Goal: Transaction & Acquisition: Purchase product/service

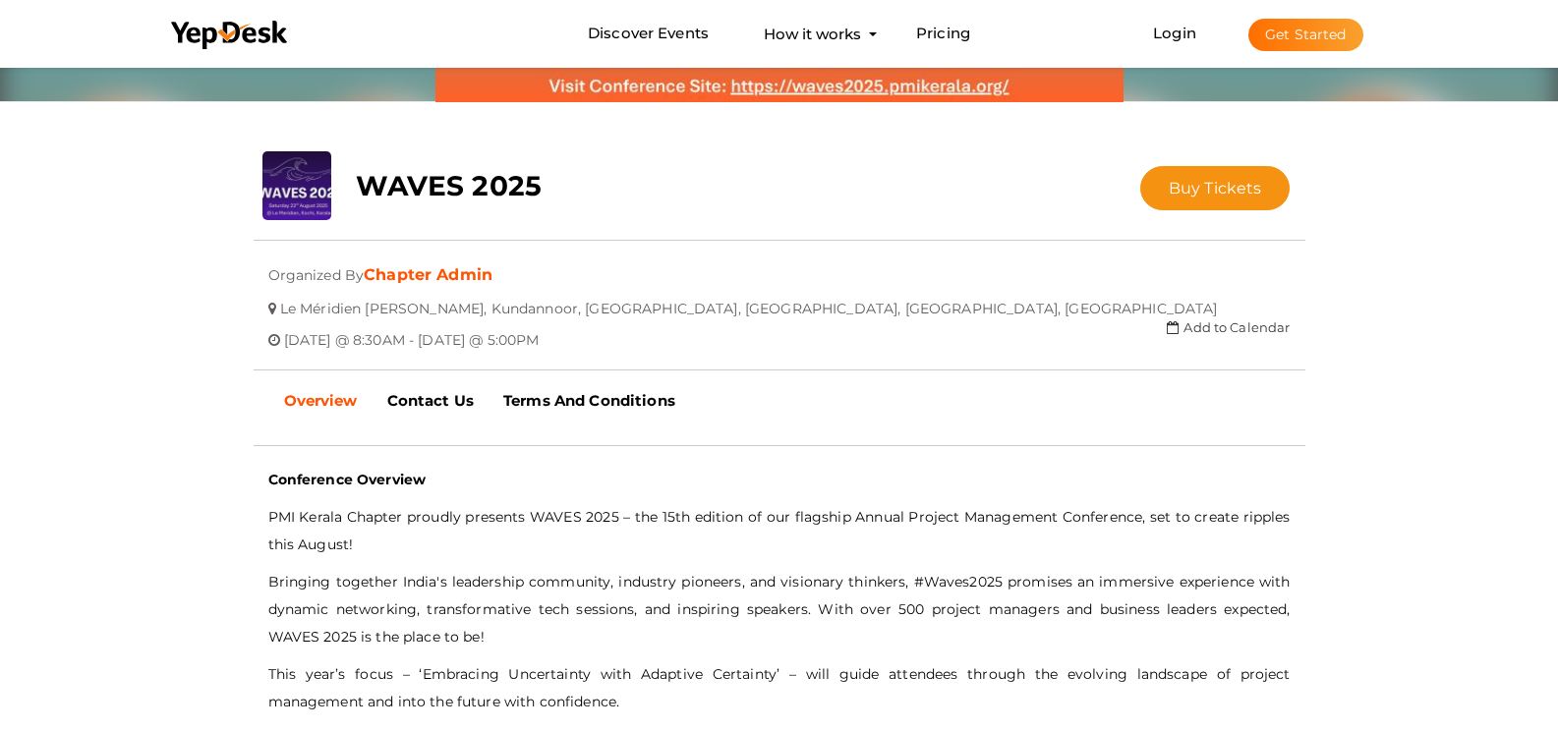
scroll to position [236, 0]
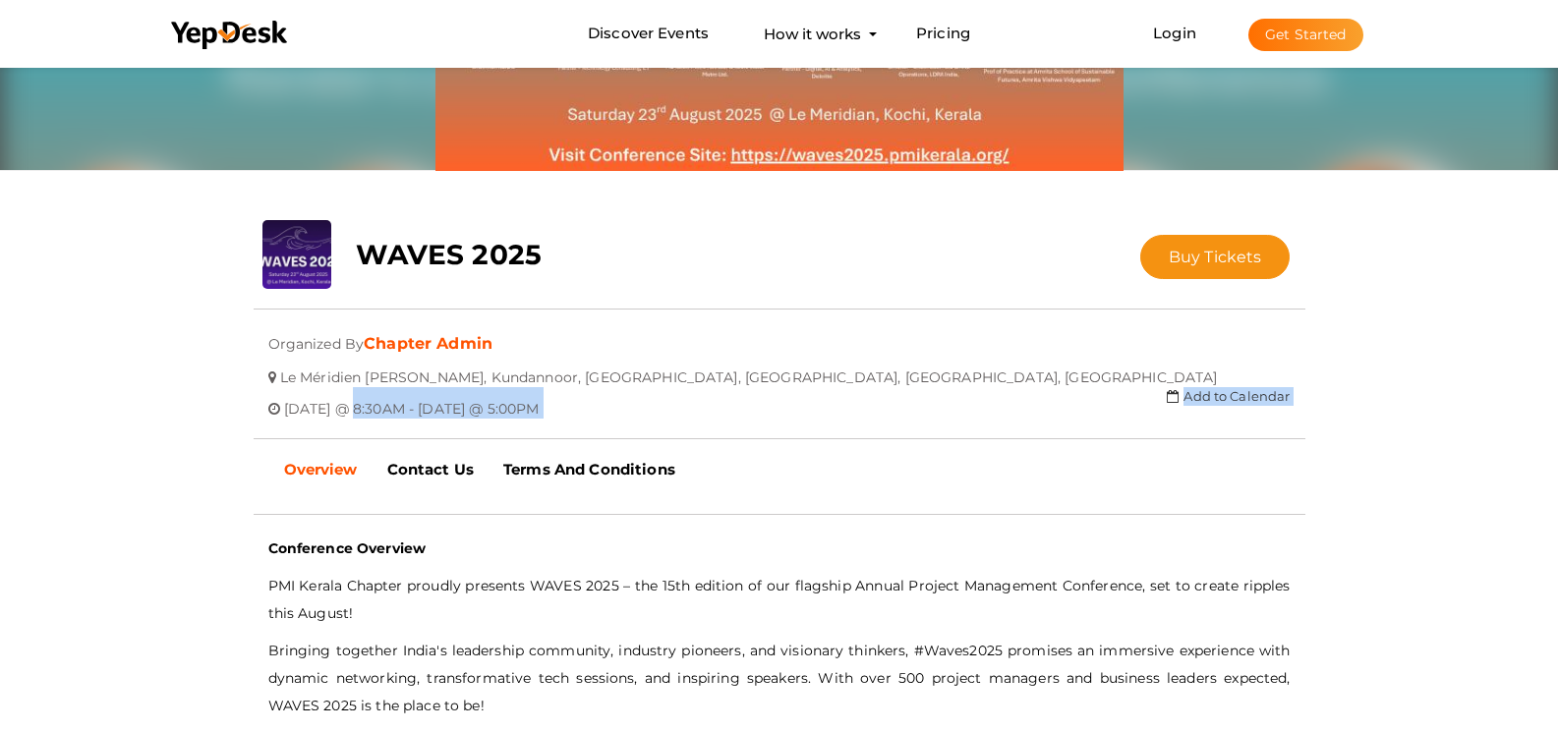
drag, startPoint x: 714, startPoint y: 422, endPoint x: 347, endPoint y: 416, distance: 367.6
click at [347, 416] on div "WAVES 2025 No Tickets Available Buy Tickets Donate Tickets Closed Updating Stat…" at bounding box center [779, 339] width 1081 height 239
click at [354, 419] on div at bounding box center [779, 439] width 1051 height 40
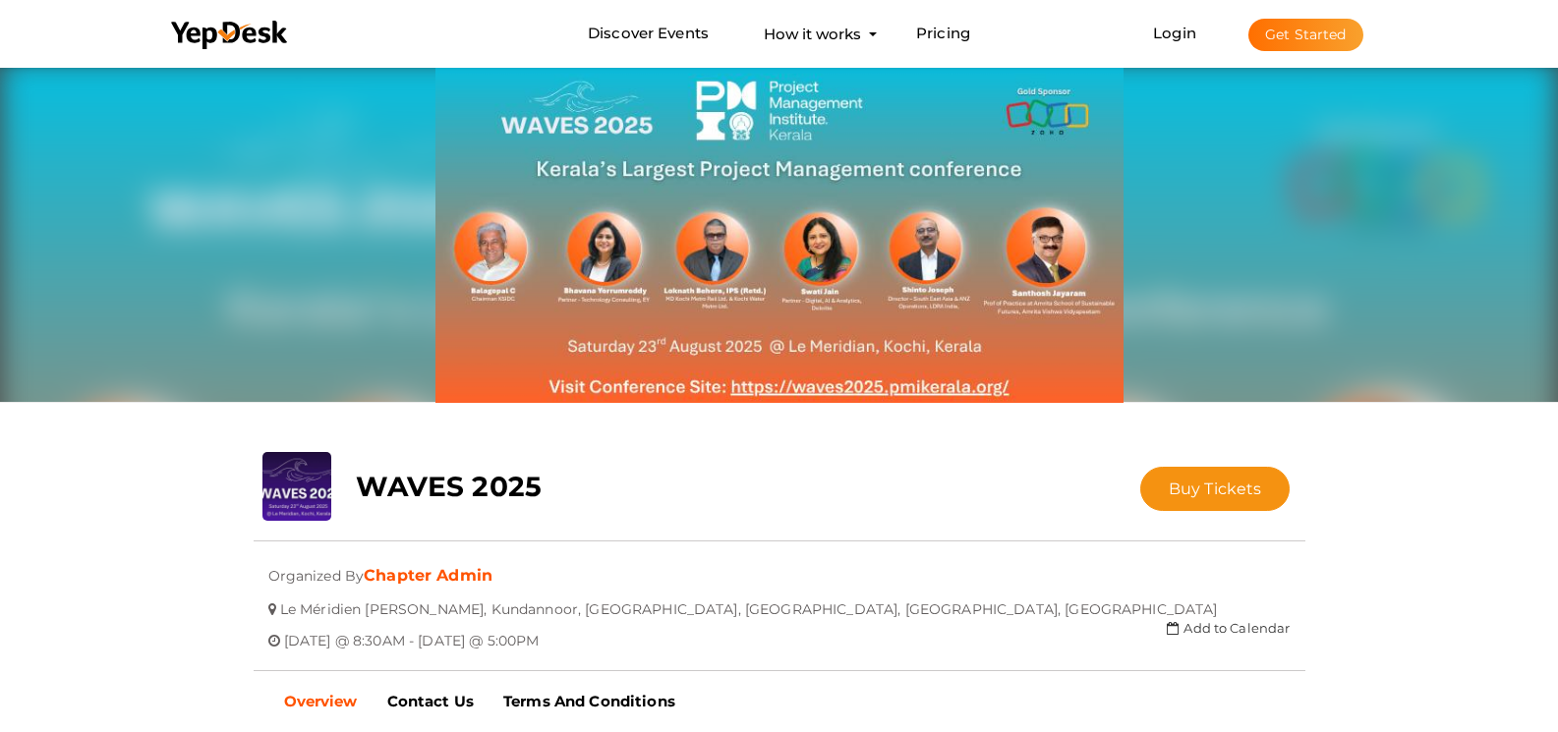
scroll to position [0, 0]
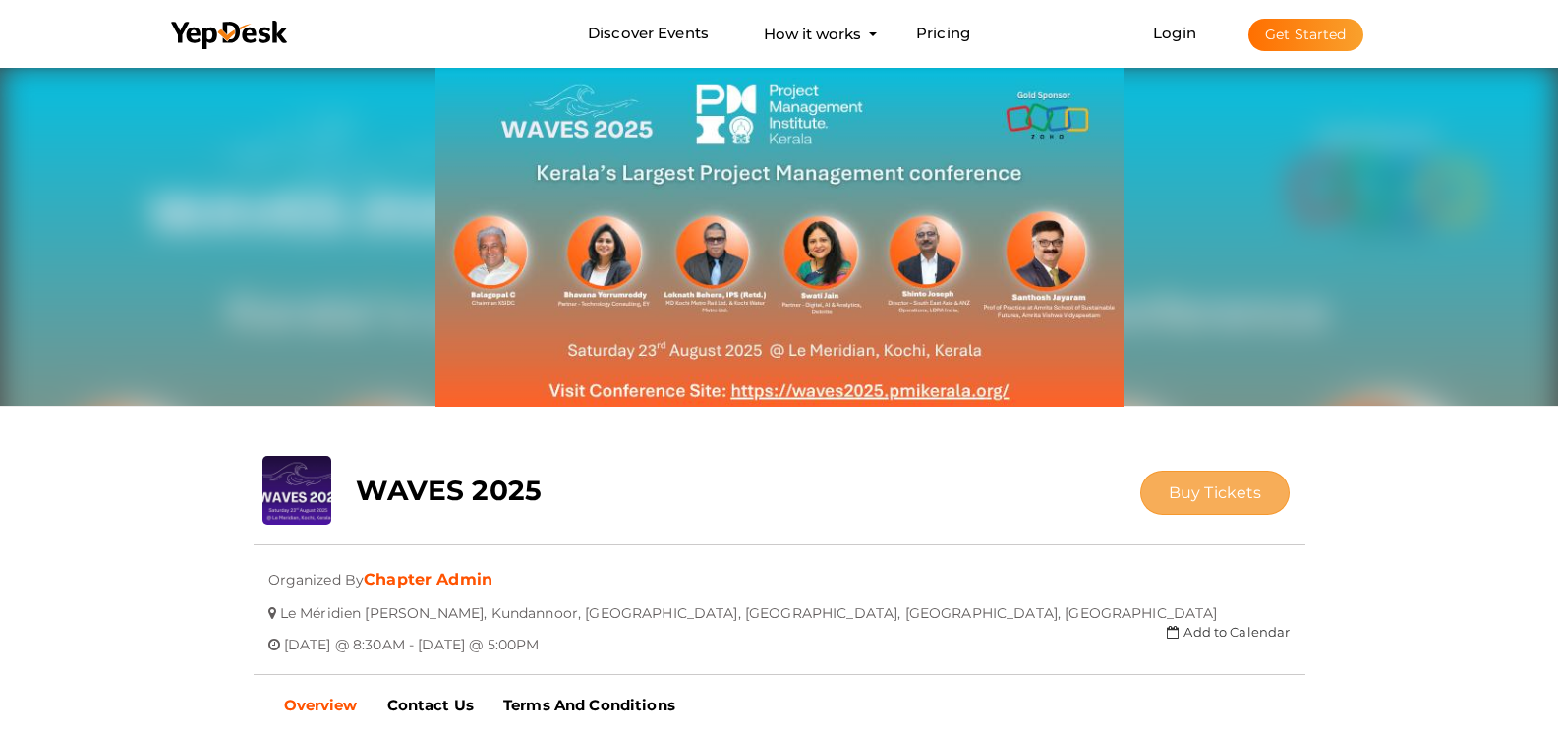
click at [1173, 494] on span "Buy Tickets" at bounding box center [1214, 492] width 93 height 19
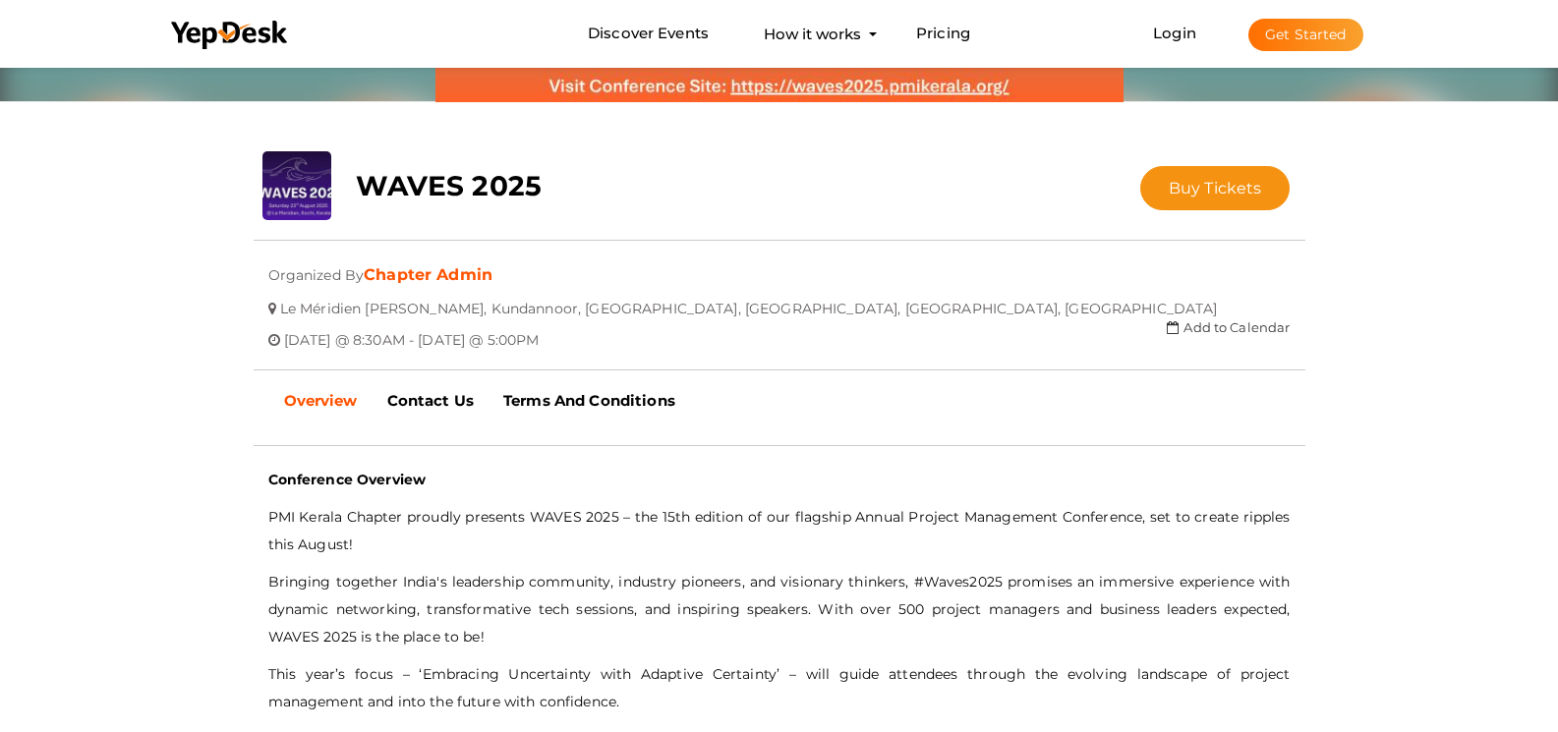
scroll to position [236, 0]
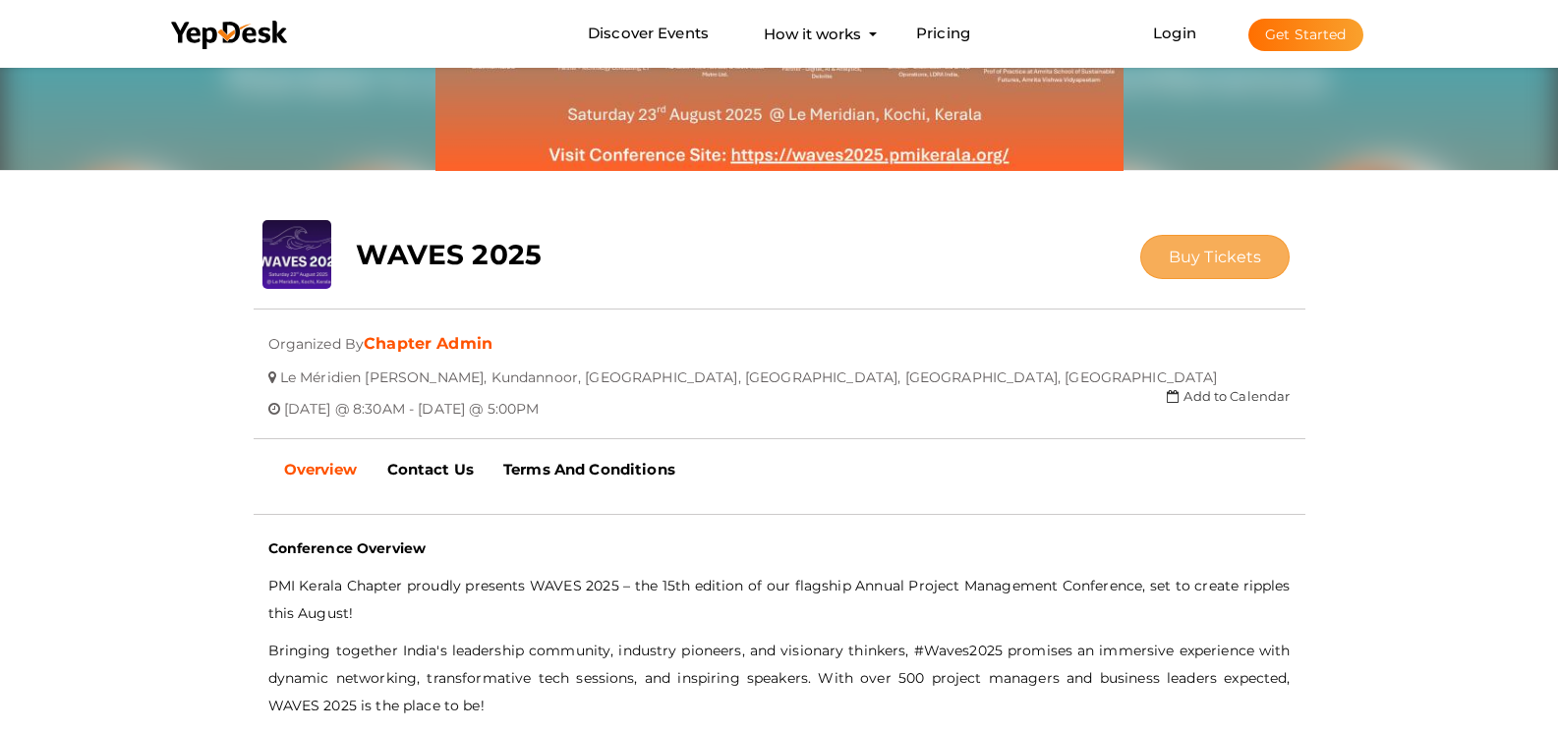
click at [1175, 255] on span "Buy Tickets" at bounding box center [1214, 257] width 93 height 19
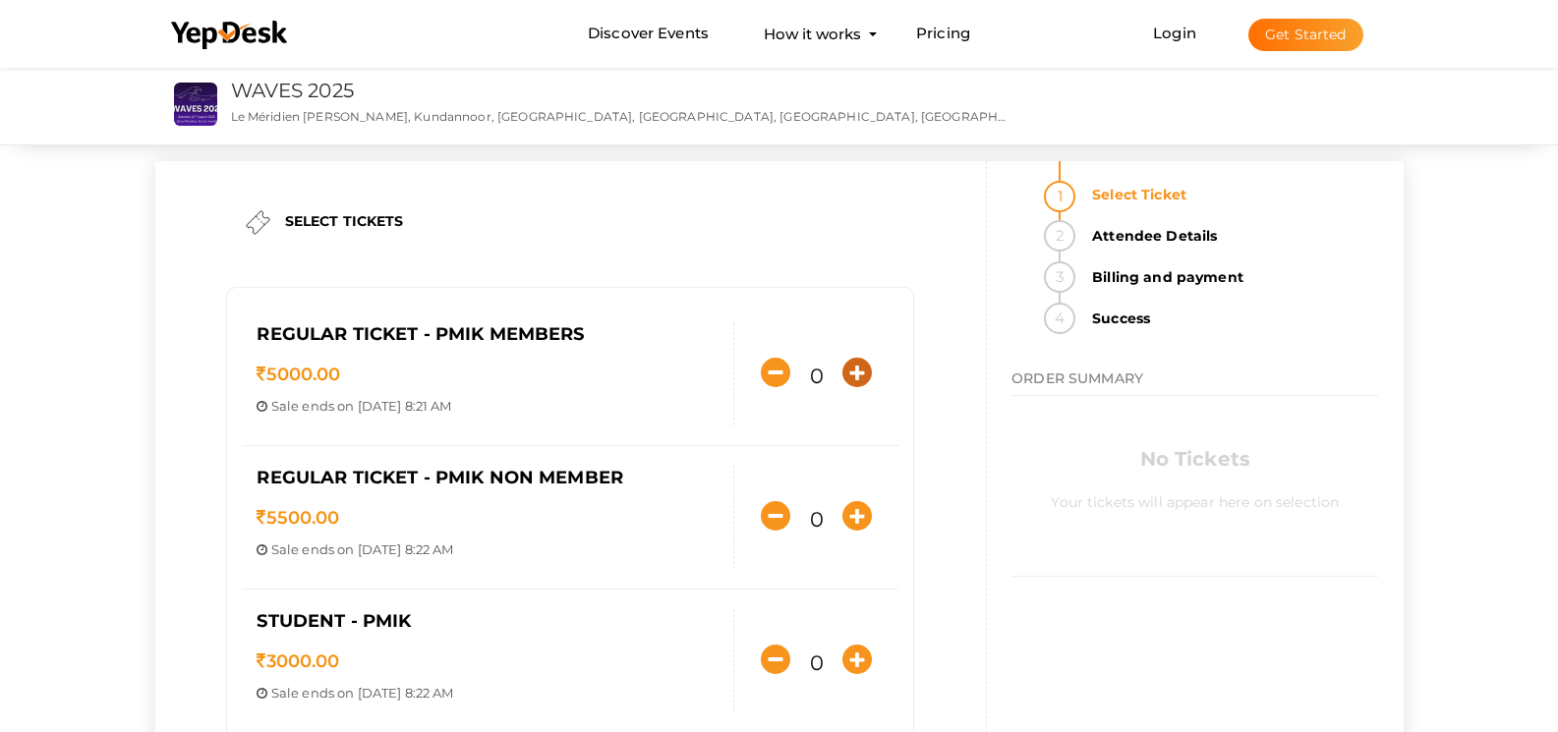
click at [857, 384] on icon "button" at bounding box center [856, 372] width 29 height 29
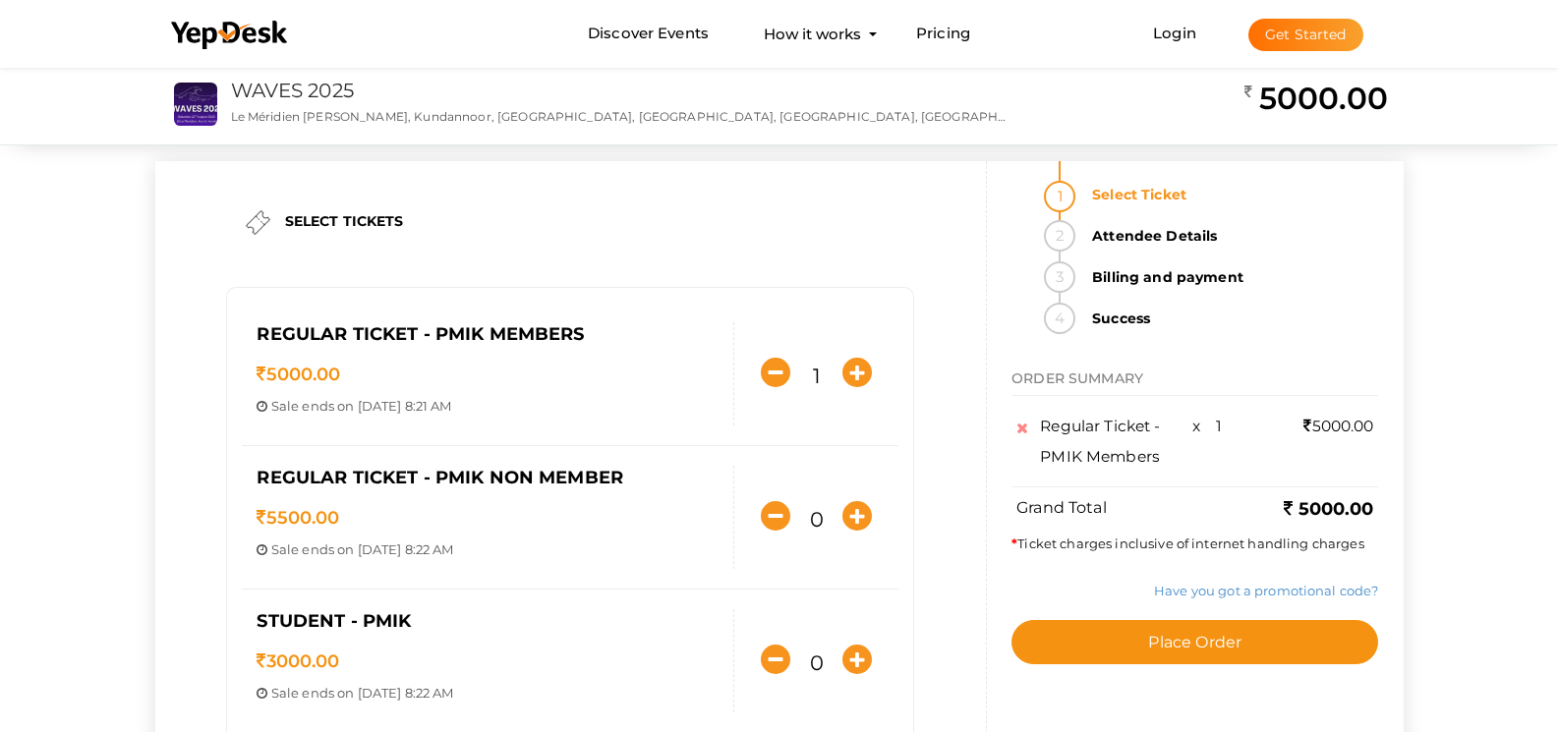
click at [799, 377] on div "1" at bounding box center [816, 374] width 164 height 46
click at [782, 372] on icon "button" at bounding box center [775, 372] width 29 height 29
type input "0"
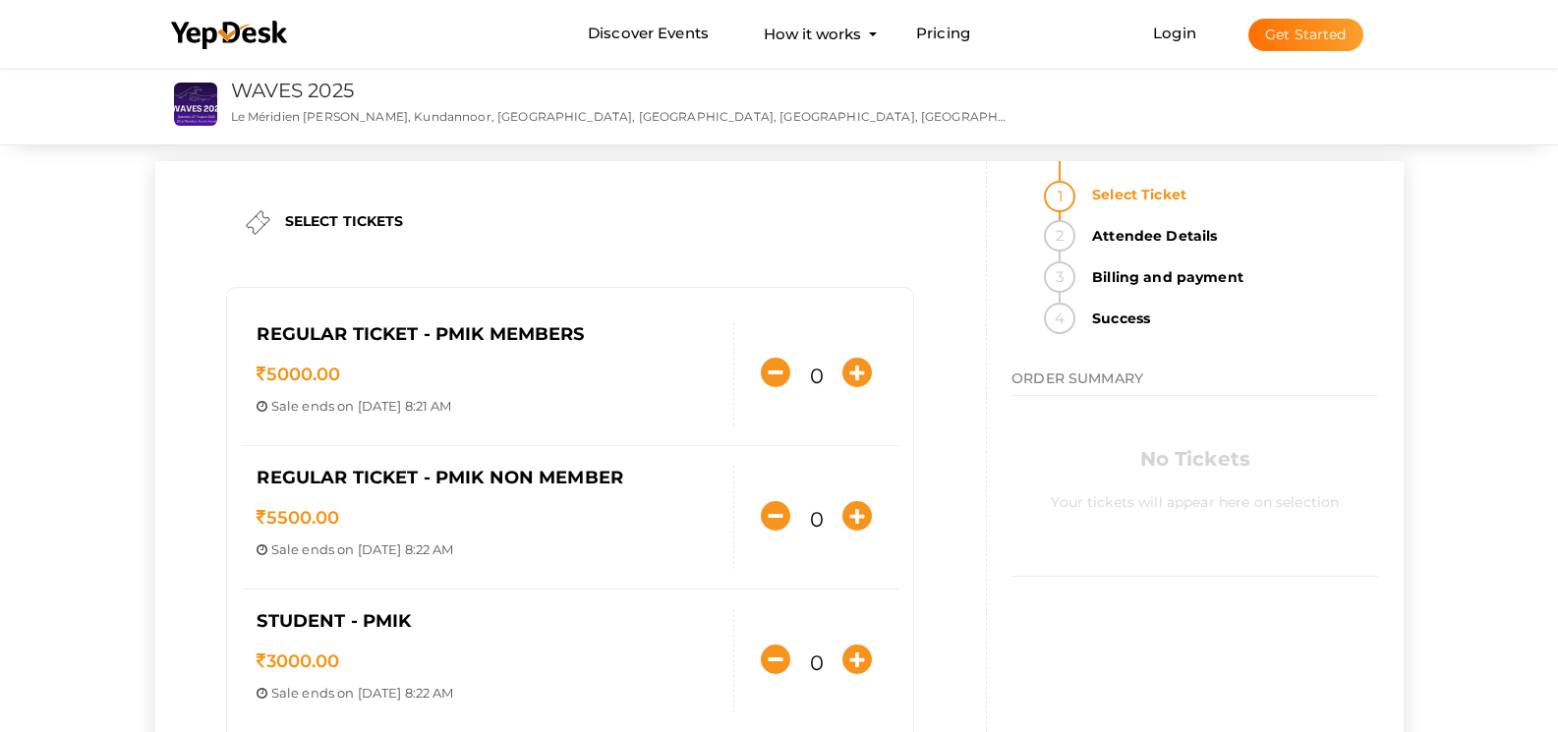
click at [295, 209] on div "SELECT TICKETS" at bounding box center [570, 222] width 668 height 44
click at [965, 468] on div "SELECT TICKETS Regular Ticket - PMIK Members 5000.00 Sale ends on [DATE] 8:21 A…" at bounding box center [571, 638] width 832 height 955
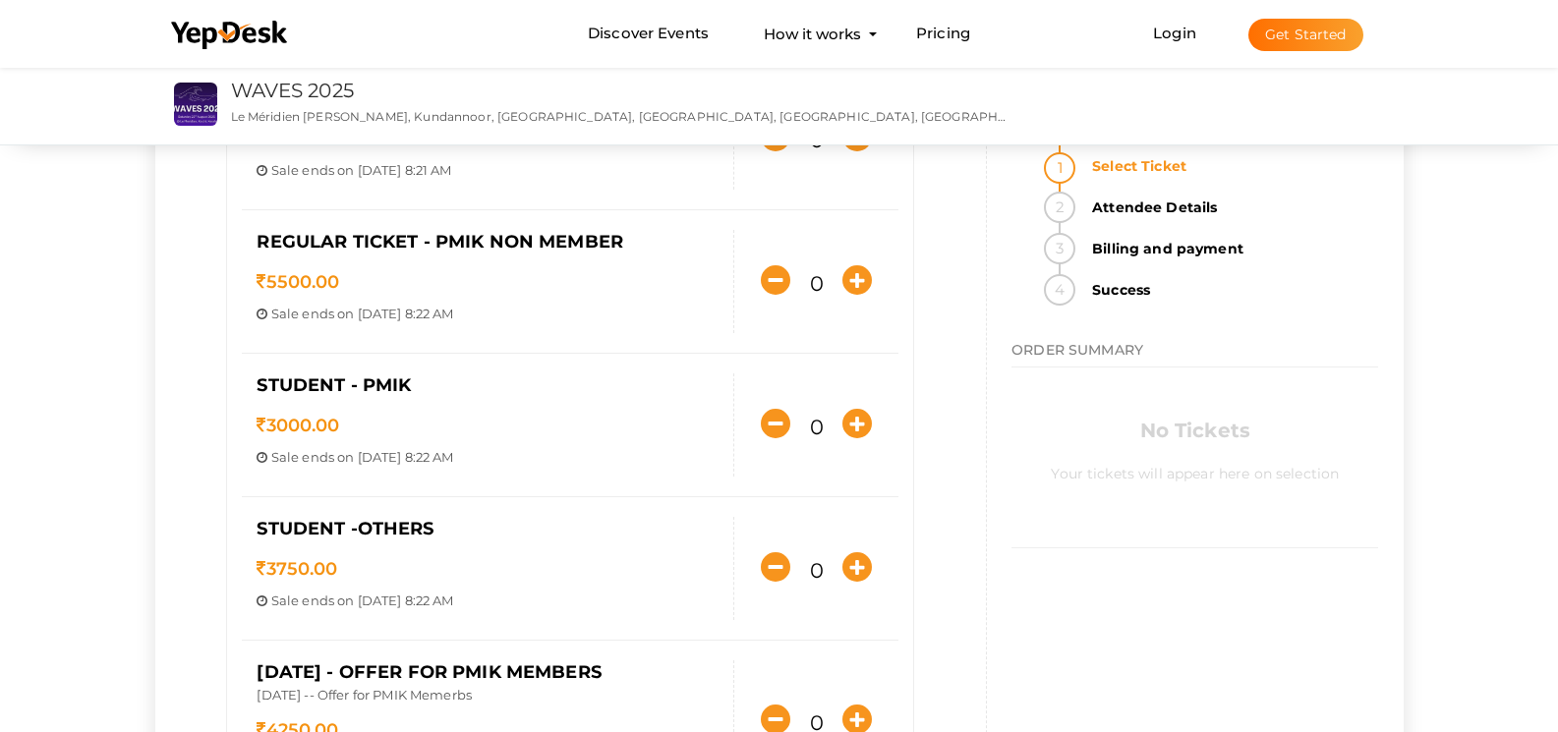
scroll to position [118, 0]
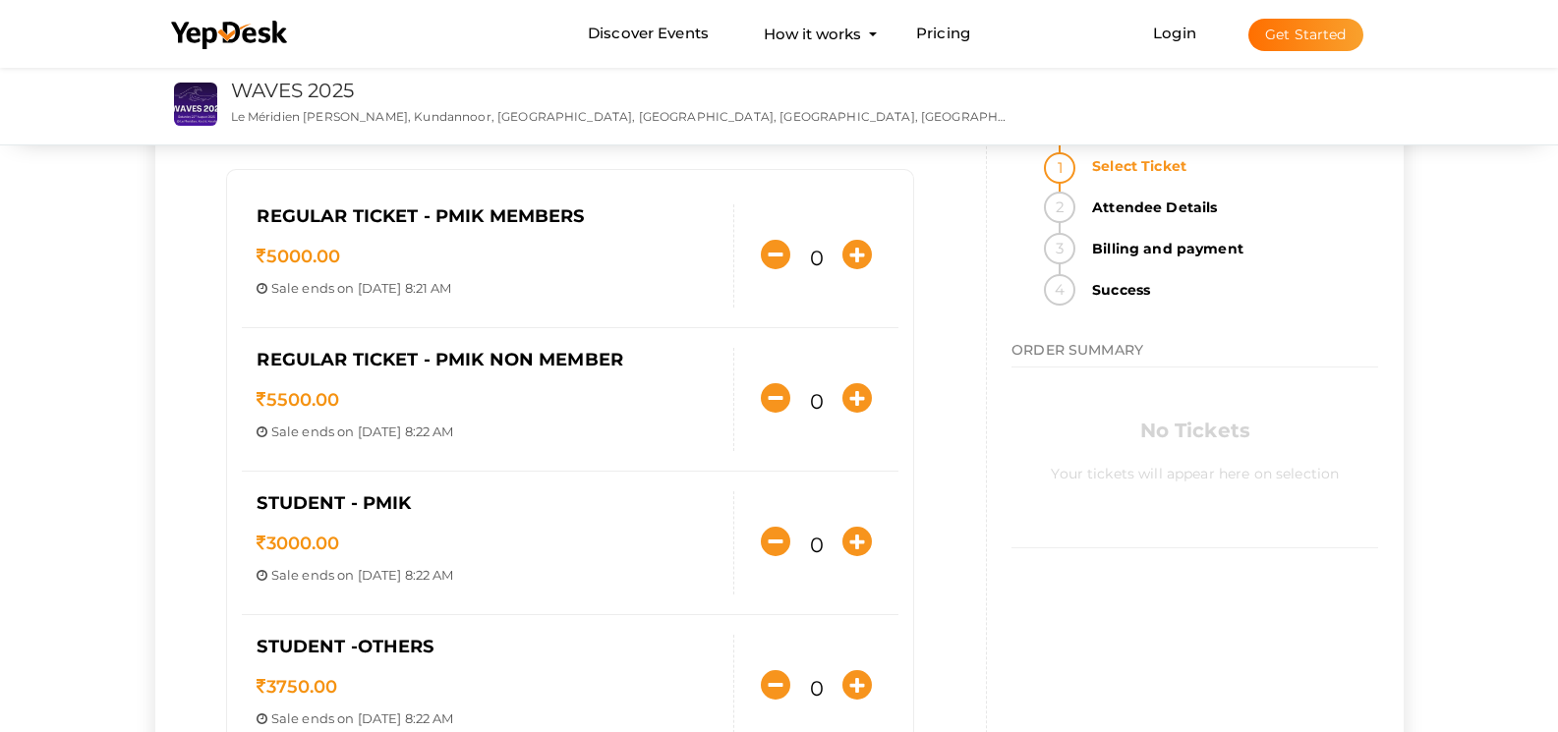
click at [1045, 351] on span "ORDER SUMMARY" at bounding box center [1077, 350] width 132 height 18
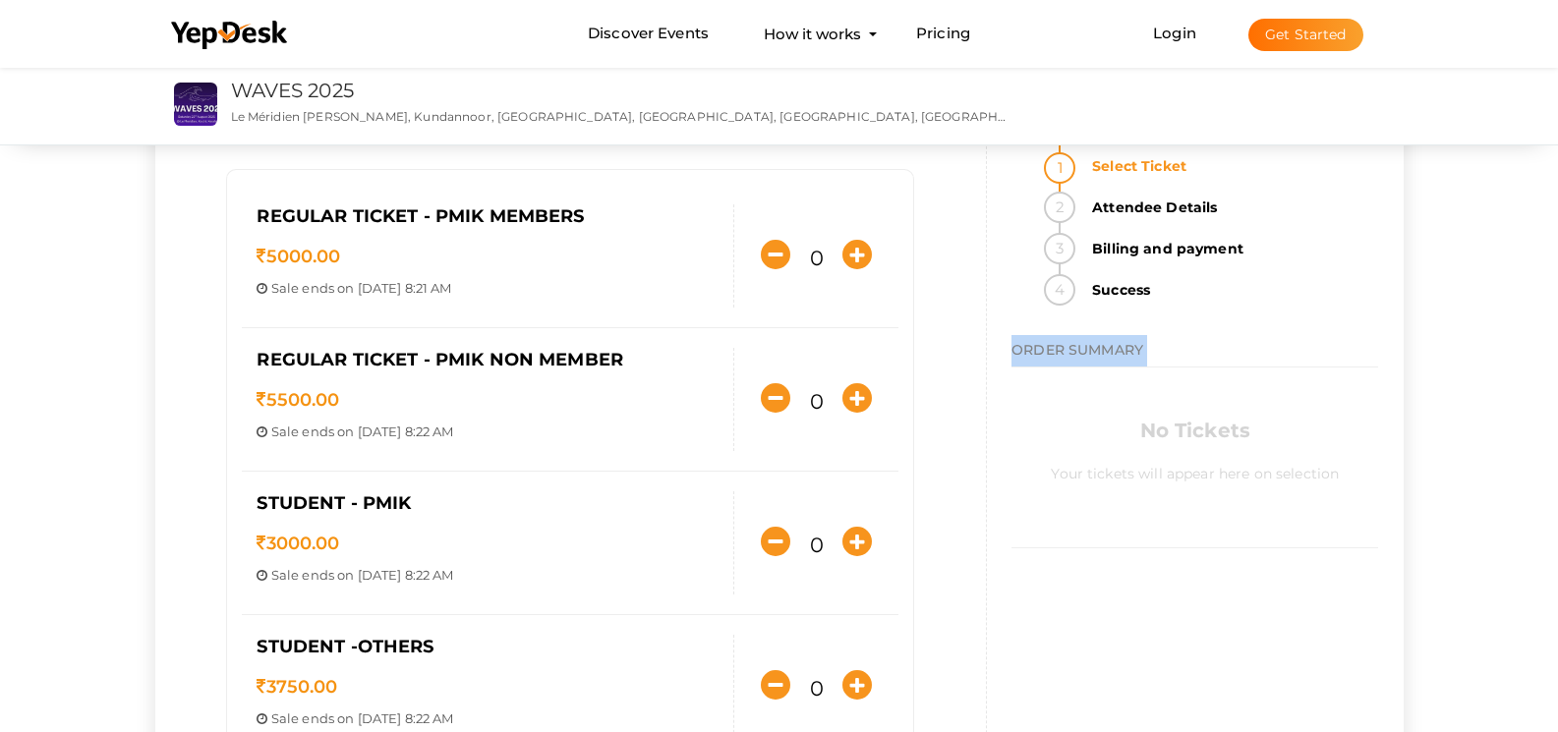
click at [1045, 351] on span "ORDER SUMMARY" at bounding box center [1077, 350] width 132 height 18
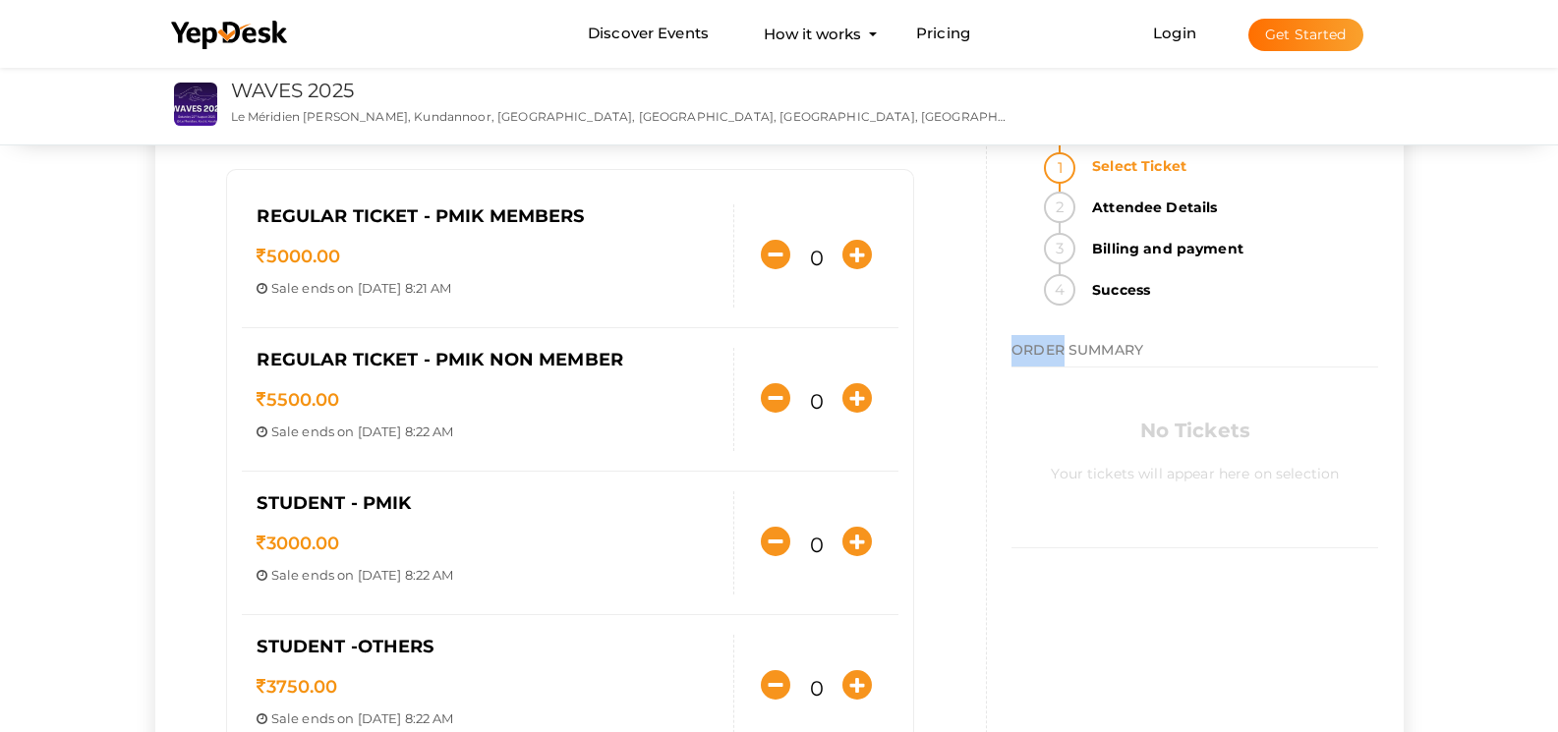
click at [1045, 351] on span "ORDER SUMMARY" at bounding box center [1077, 350] width 132 height 18
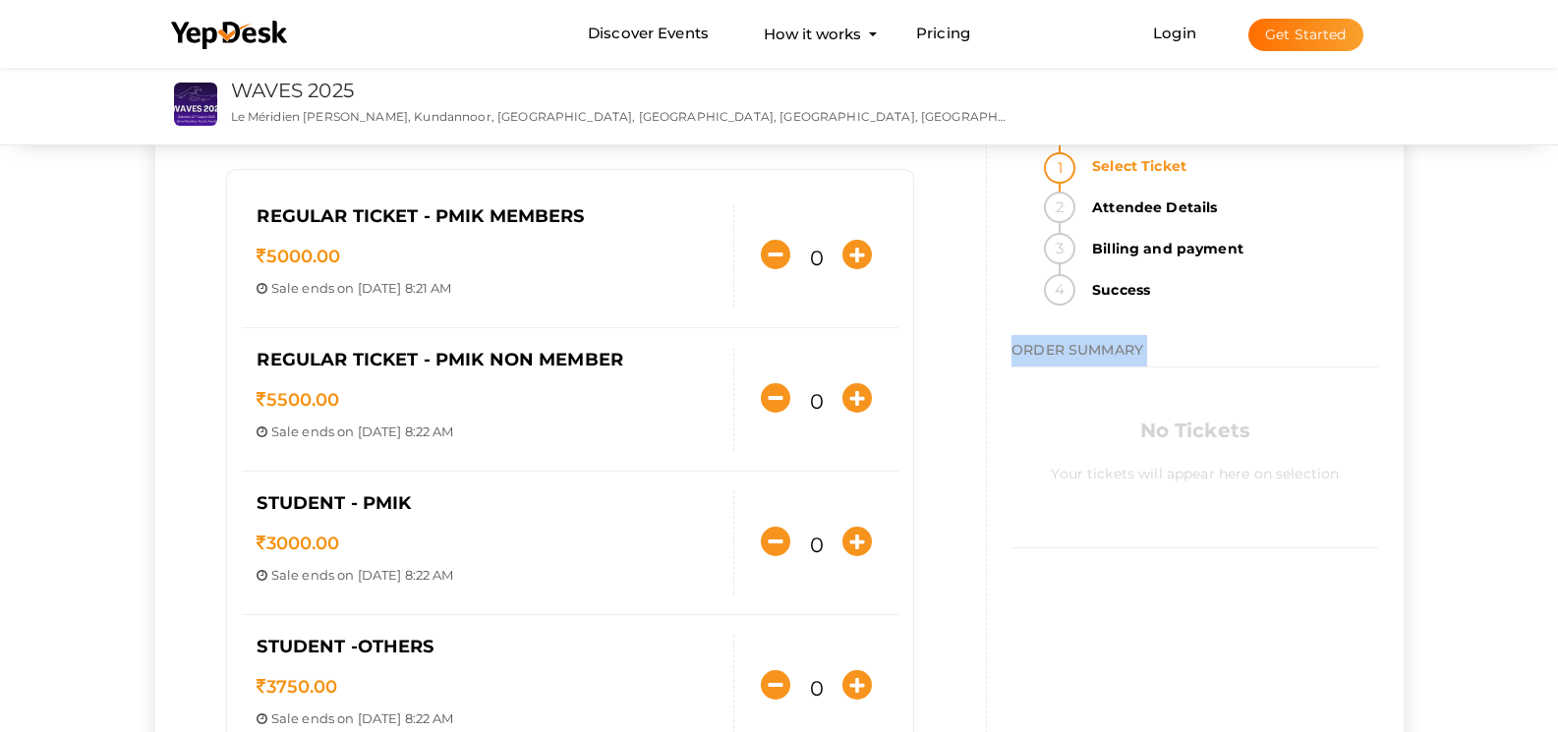
click at [1045, 351] on span "ORDER SUMMARY" at bounding box center [1077, 350] width 132 height 18
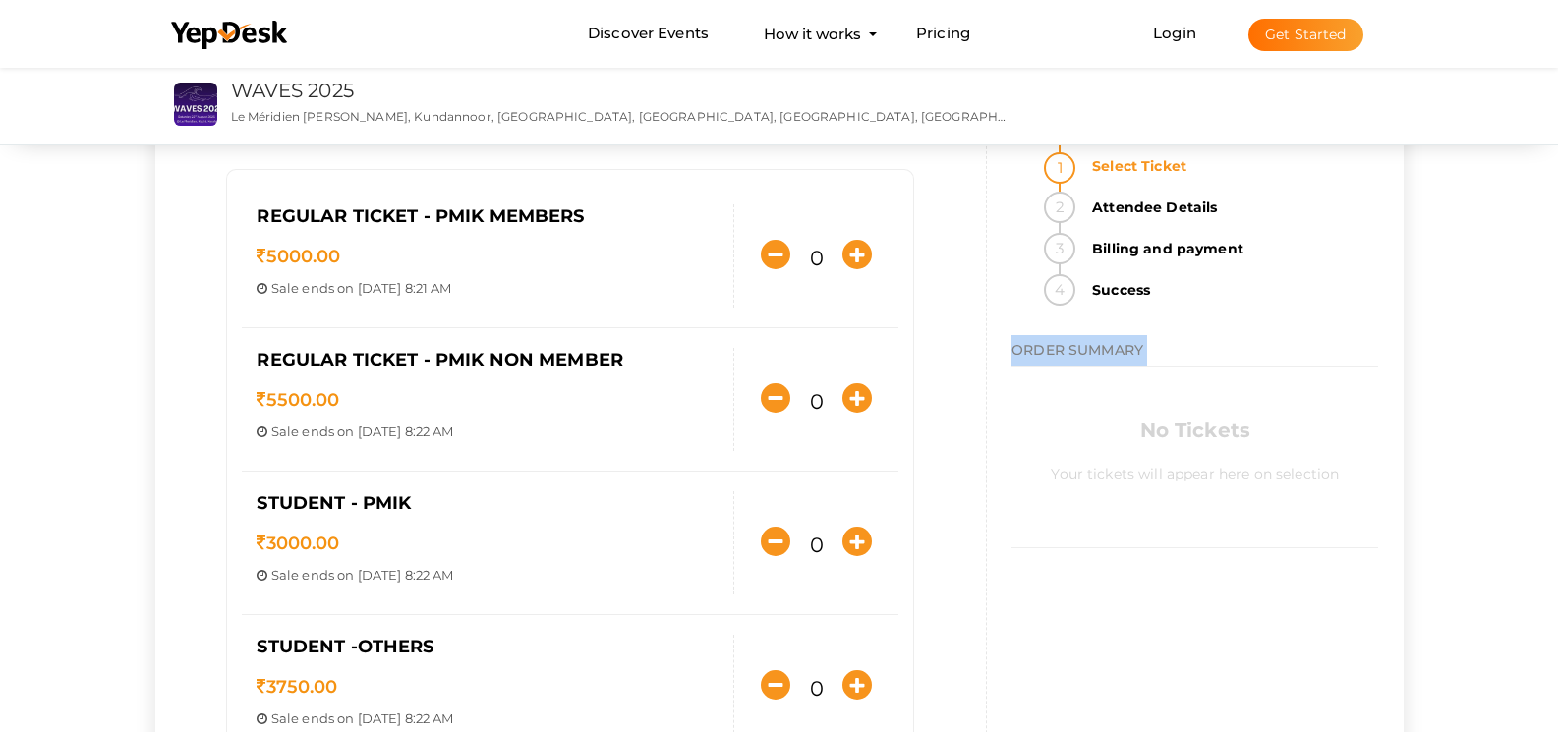
click at [1045, 351] on span "ORDER SUMMARY" at bounding box center [1077, 350] width 132 height 18
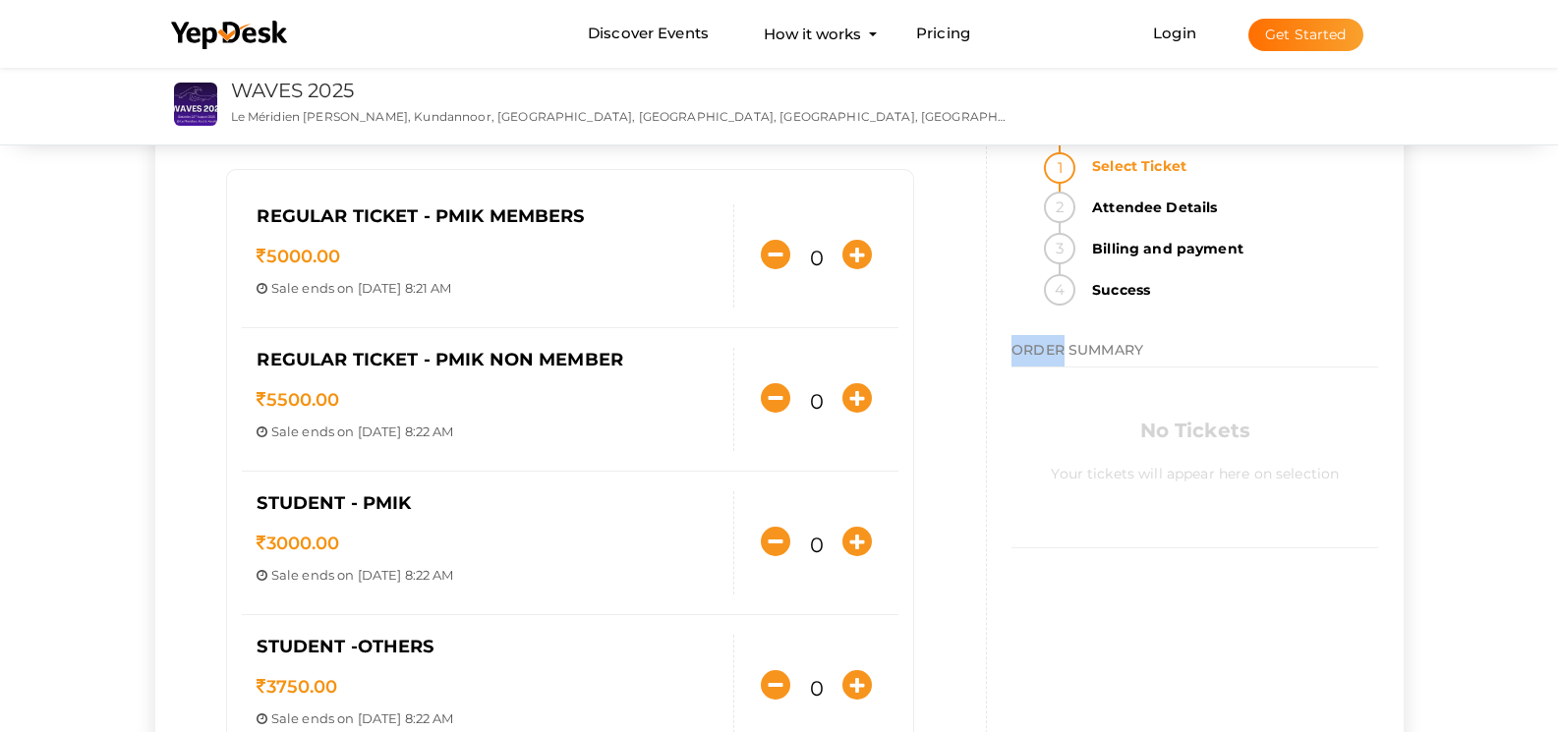
click at [1045, 351] on span "ORDER SUMMARY" at bounding box center [1077, 350] width 132 height 18
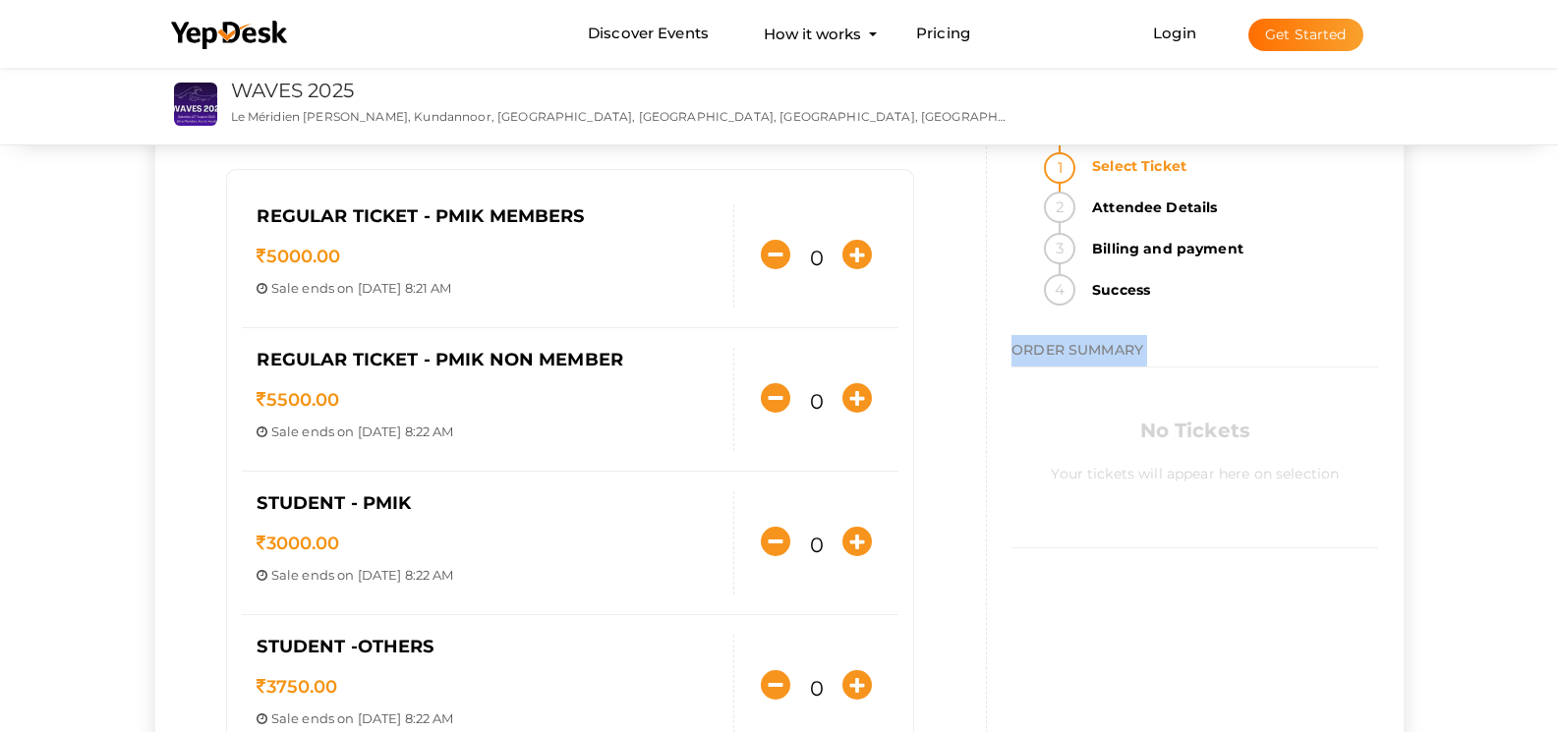
click at [1045, 351] on span "ORDER SUMMARY" at bounding box center [1077, 350] width 132 height 18
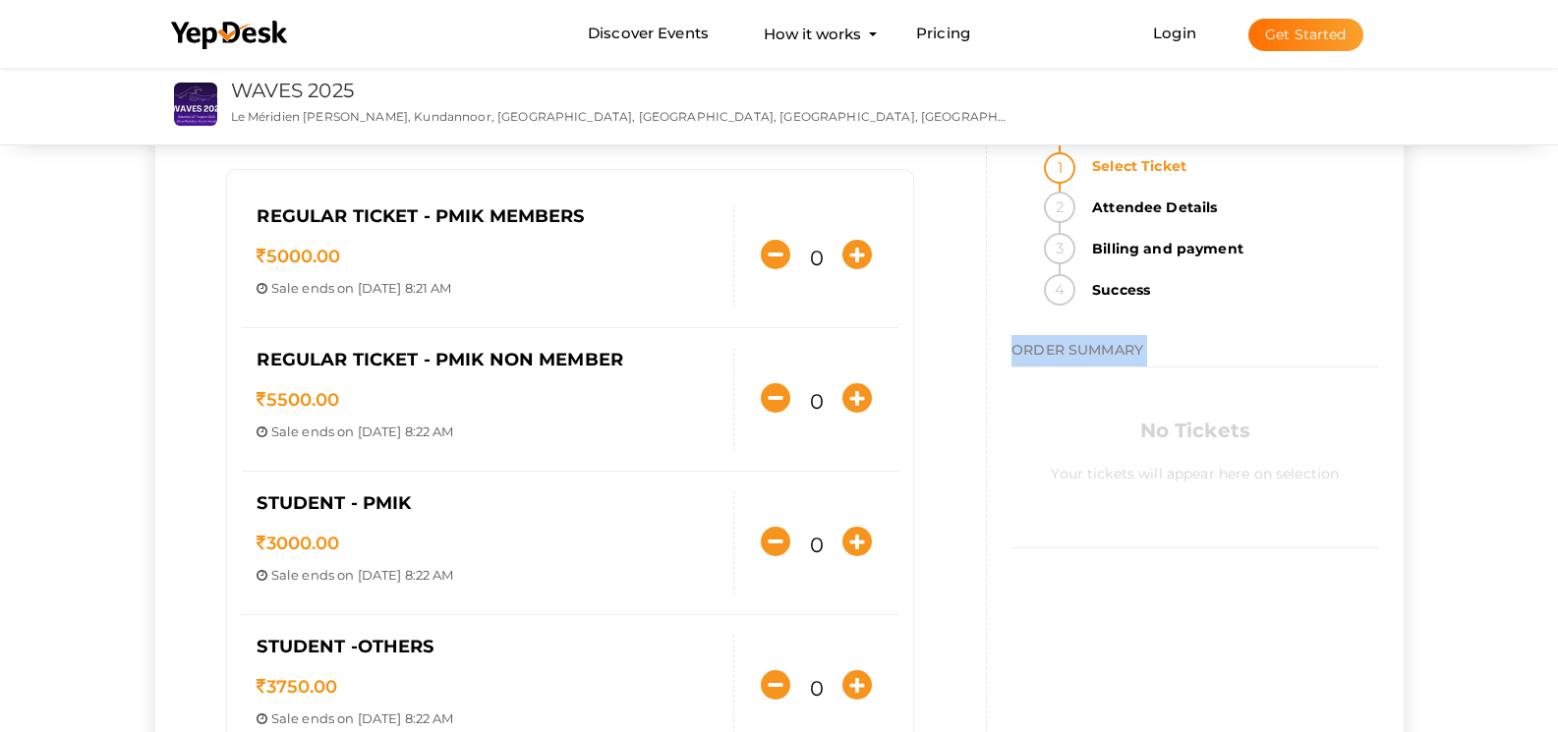
click at [1045, 351] on span "ORDER SUMMARY" at bounding box center [1077, 350] width 132 height 18
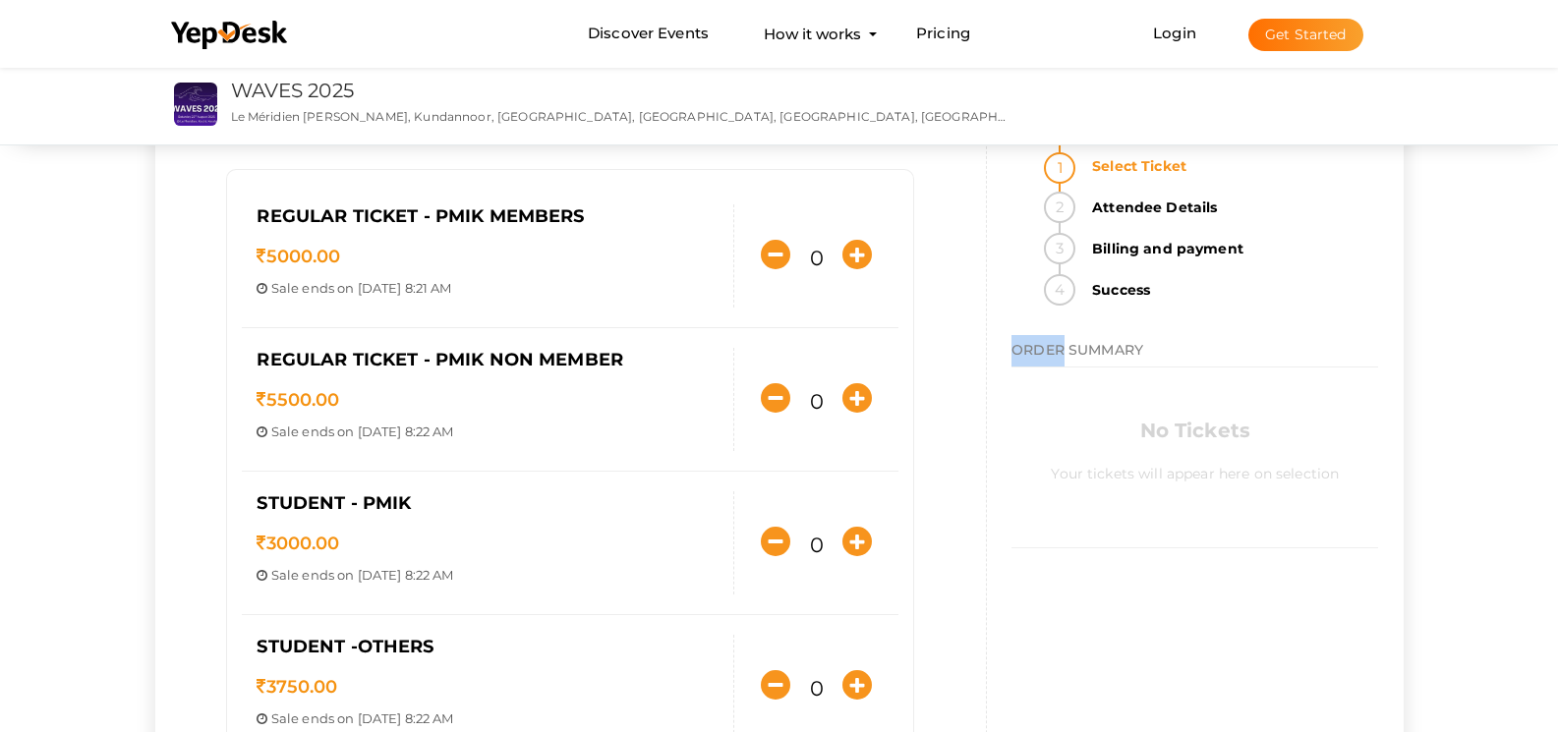
click at [1045, 351] on span "ORDER SUMMARY" at bounding box center [1077, 350] width 132 height 18
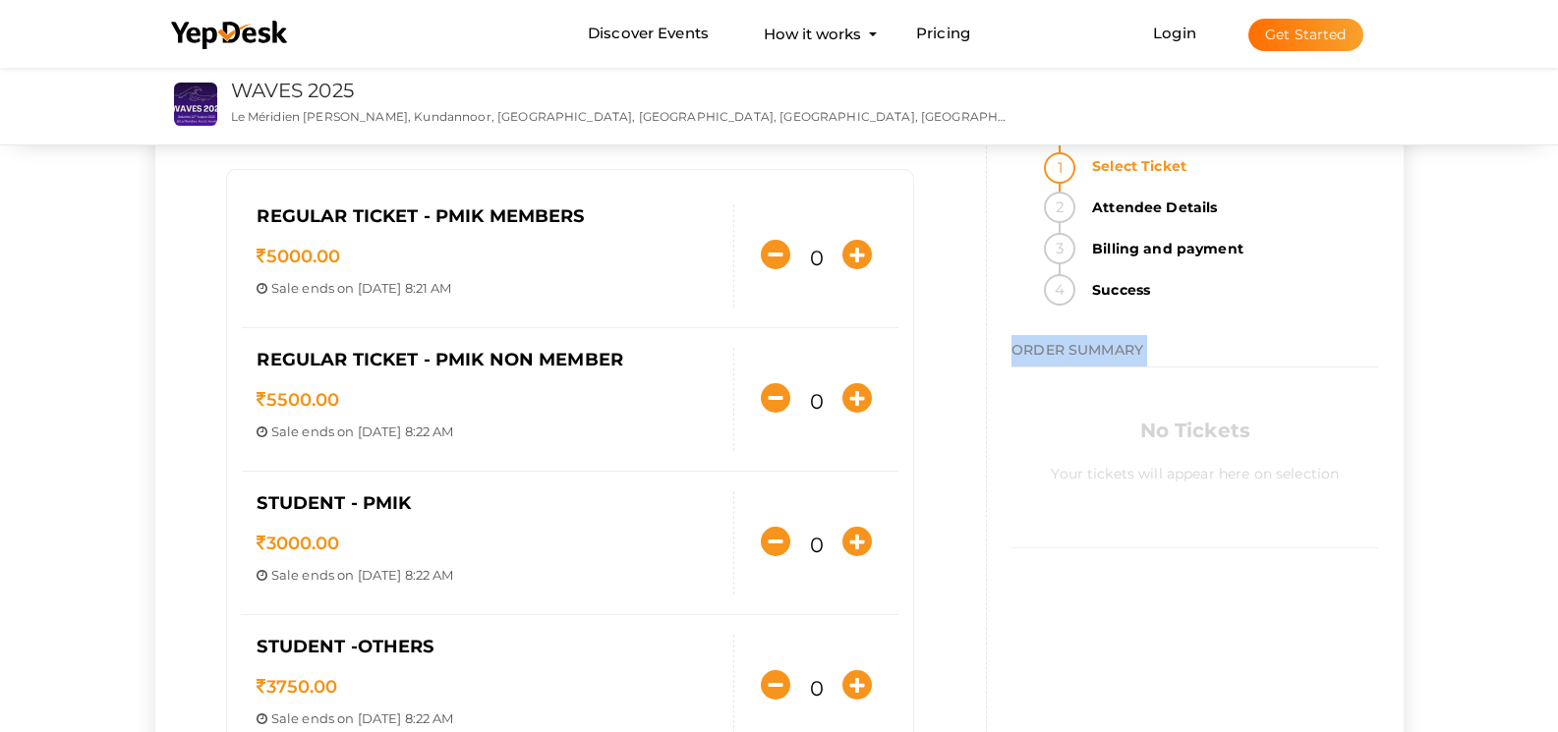
click at [1045, 351] on span "ORDER SUMMARY" at bounding box center [1077, 350] width 132 height 18
drag, startPoint x: 1159, startPoint y: 354, endPoint x: 1031, endPoint y: 345, distance: 128.1
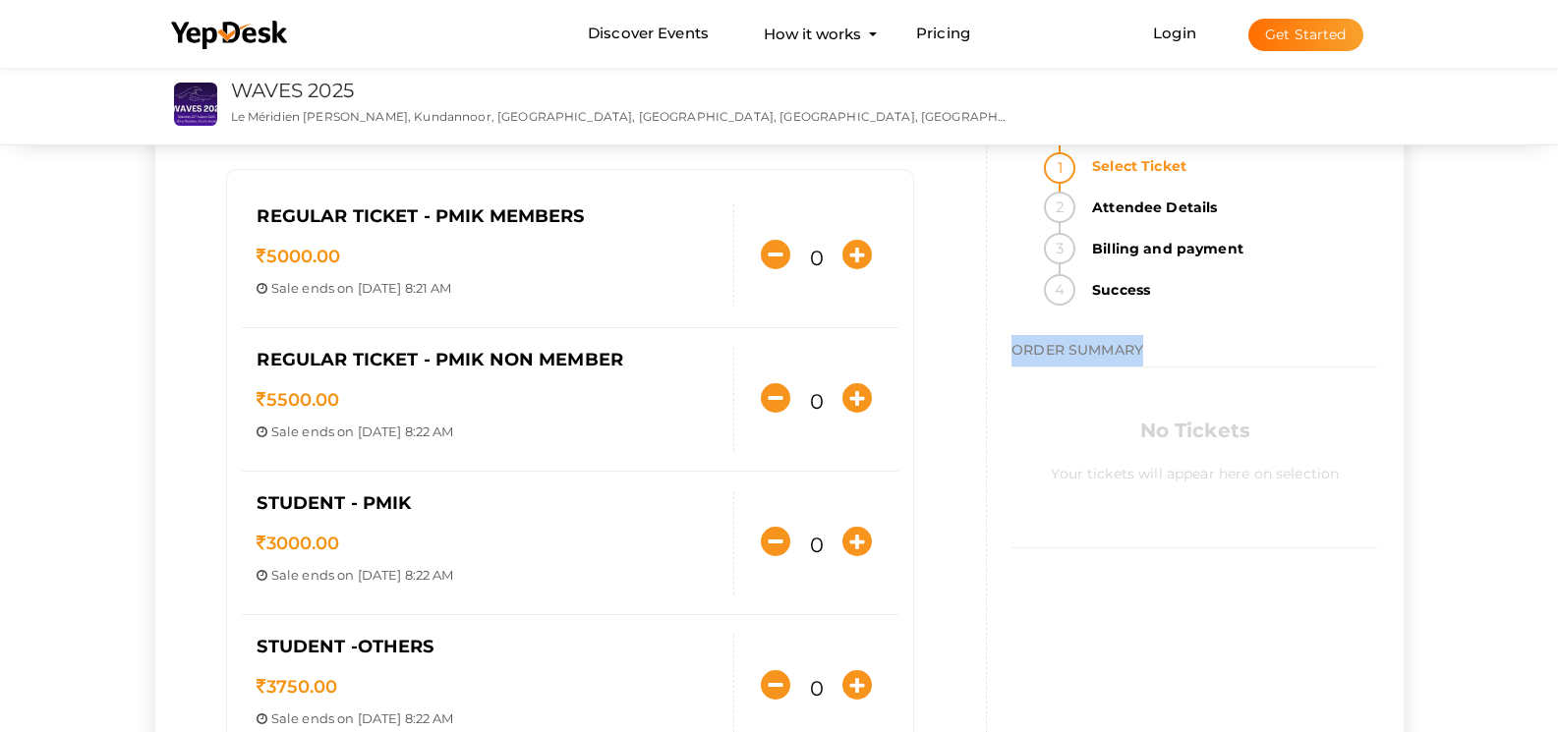
click at [1031, 345] on span "ORDER SUMMARY" at bounding box center [1077, 350] width 132 height 18
drag, startPoint x: 1031, startPoint y: 345, endPoint x: 1177, endPoint y: 350, distance: 146.5
click at [1177, 350] on h4 "ORDER SUMMARY" at bounding box center [1194, 350] width 367 height 31
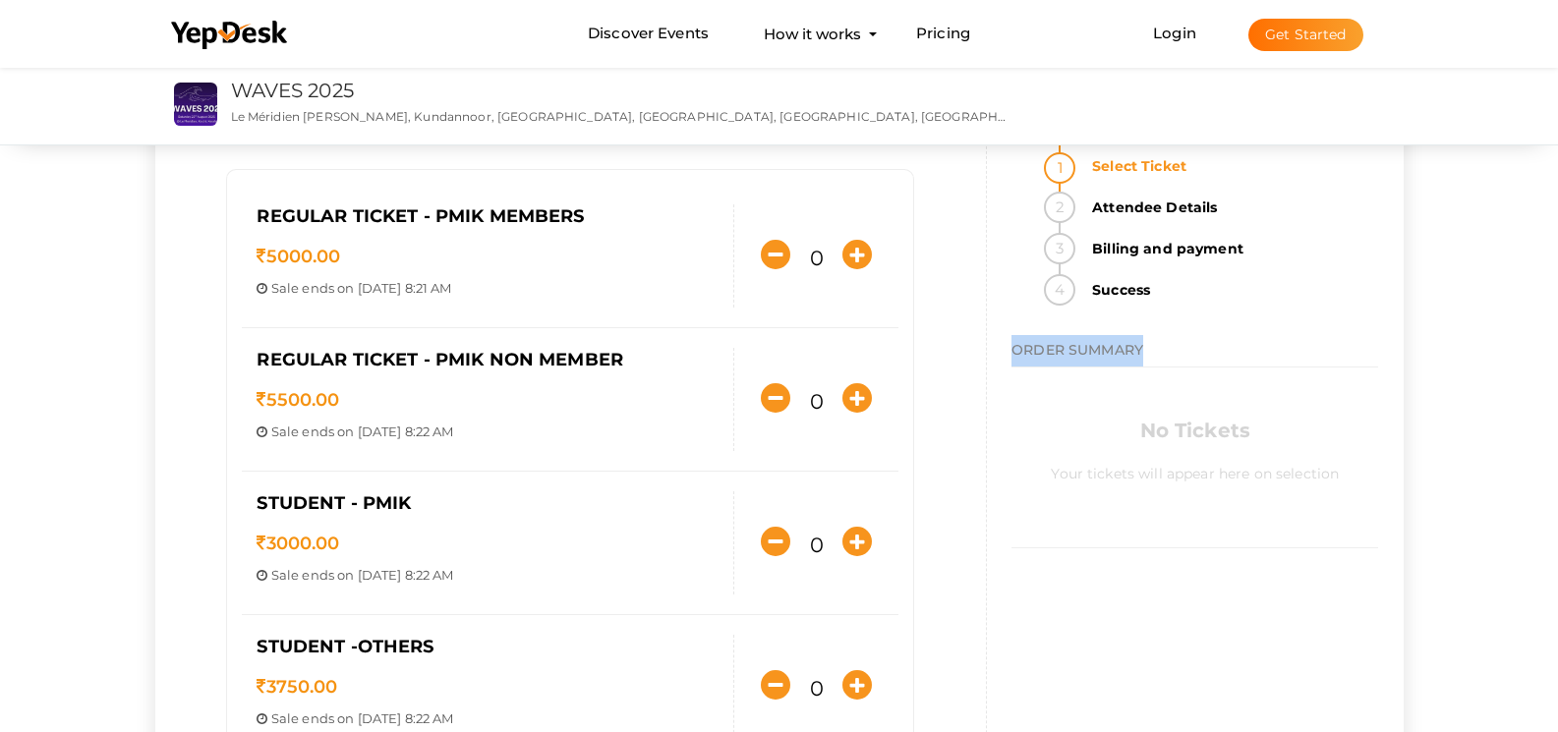
drag, startPoint x: 1174, startPoint y: 349, endPoint x: 1024, endPoint y: 349, distance: 150.4
click at [1024, 349] on div "Select Ticket Attendee Details Billing and payment Success ORDER SUMMARY No Tic…" at bounding box center [1195, 360] width 416 height 455
click at [1024, 348] on div "Select Ticket Attendee Details Billing and payment Success ORDER SUMMARY No Tic…" at bounding box center [1195, 360] width 416 height 455
drag, startPoint x: 1024, startPoint y: 348, endPoint x: 1165, endPoint y: 364, distance: 142.4
click at [1165, 364] on div "Select Ticket Attendee Details Billing and payment Success ORDER SUMMARY No Tic…" at bounding box center [1195, 360] width 416 height 455
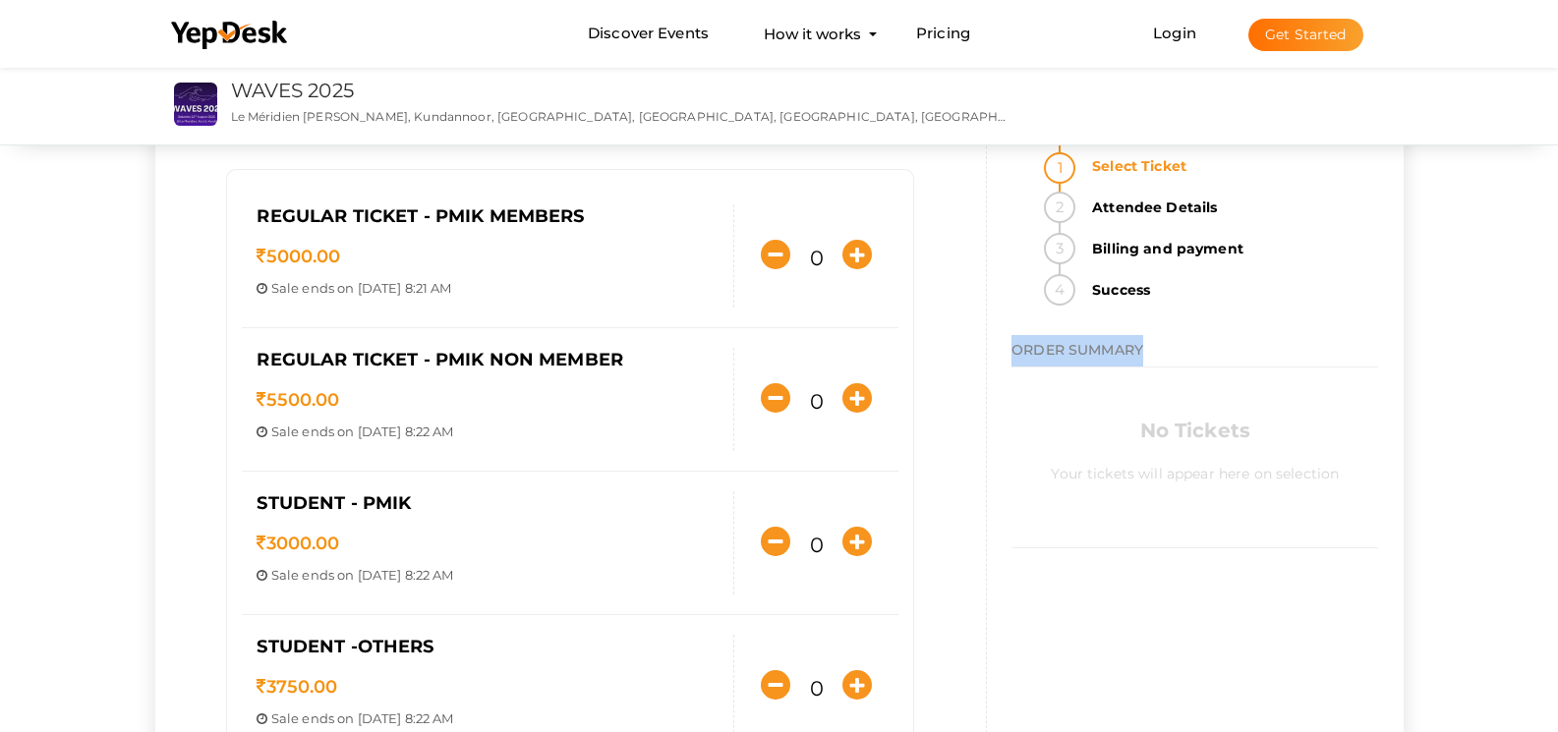
click at [1165, 364] on h4 "ORDER SUMMARY" at bounding box center [1194, 350] width 367 height 31
drag, startPoint x: 1165, startPoint y: 357, endPoint x: 1026, endPoint y: 353, distance: 139.6
click at [1026, 353] on div "Select Ticket Attendee Details Billing and payment Success ORDER SUMMARY No Tic…" at bounding box center [1195, 360] width 416 height 455
click at [1022, 351] on div "Select Ticket Attendee Details Billing and payment Success ORDER SUMMARY No Tic…" at bounding box center [1195, 360] width 416 height 455
drag, startPoint x: 1022, startPoint y: 351, endPoint x: 1139, endPoint y: 356, distance: 117.0
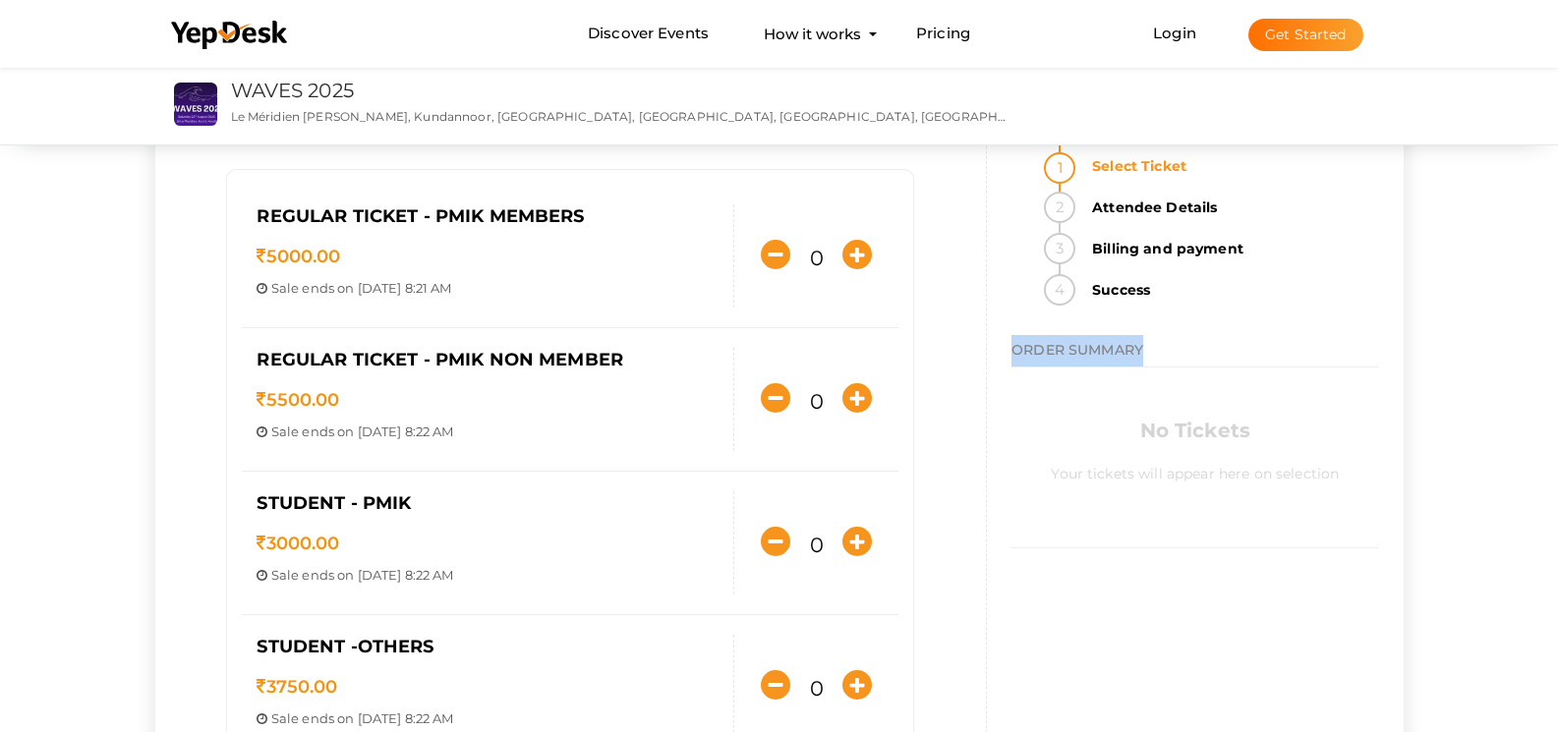
click at [1139, 356] on div "Select Ticket Attendee Details Billing and payment Success ORDER SUMMARY No Tic…" at bounding box center [1195, 360] width 416 height 455
click at [1139, 356] on span "ORDER SUMMARY" at bounding box center [1077, 350] width 132 height 18
click at [1140, 348] on span "ORDER SUMMARY" at bounding box center [1077, 350] width 132 height 18
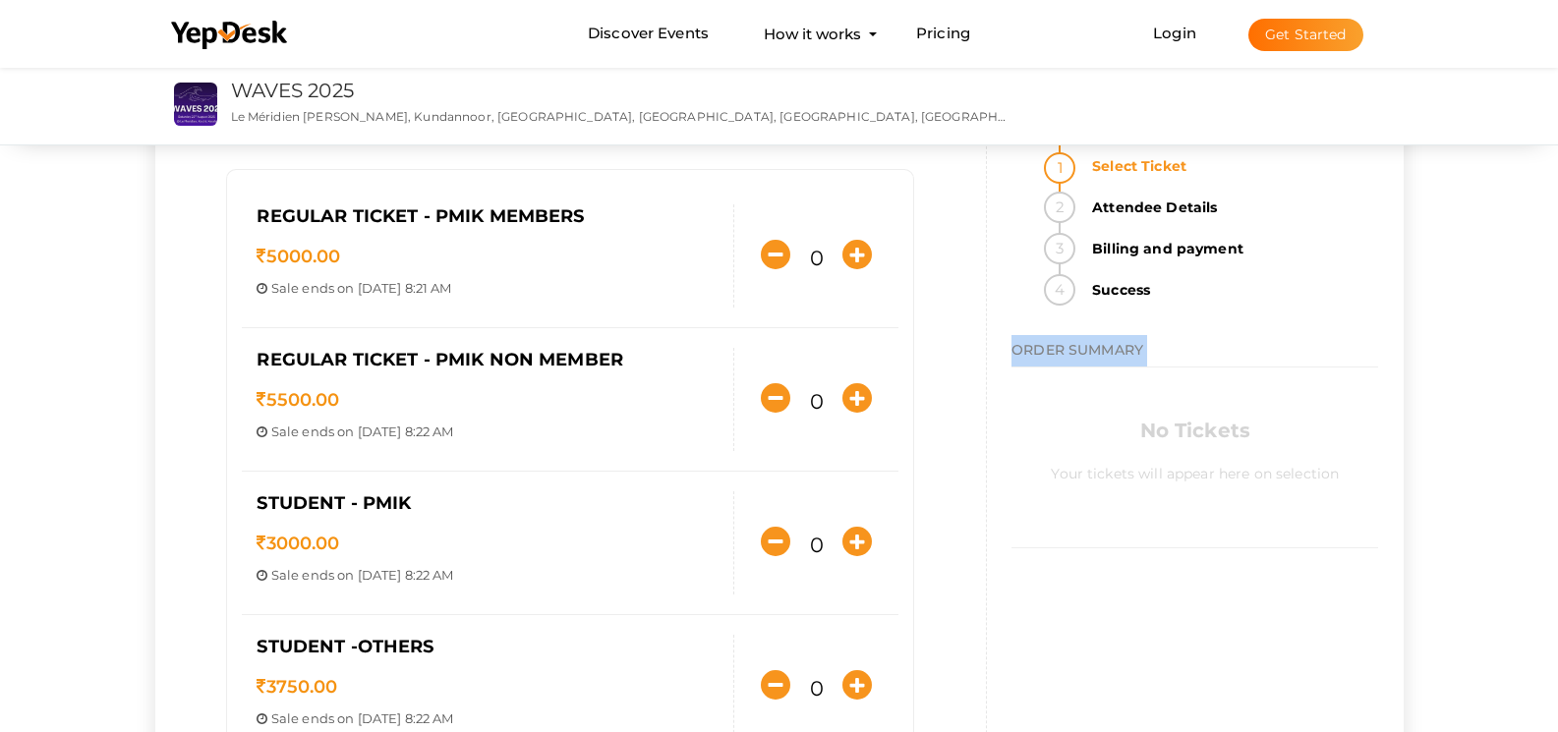
click at [1140, 348] on span "ORDER SUMMARY" at bounding box center [1077, 350] width 132 height 18
click at [1141, 354] on span "ORDER SUMMARY" at bounding box center [1077, 350] width 132 height 18
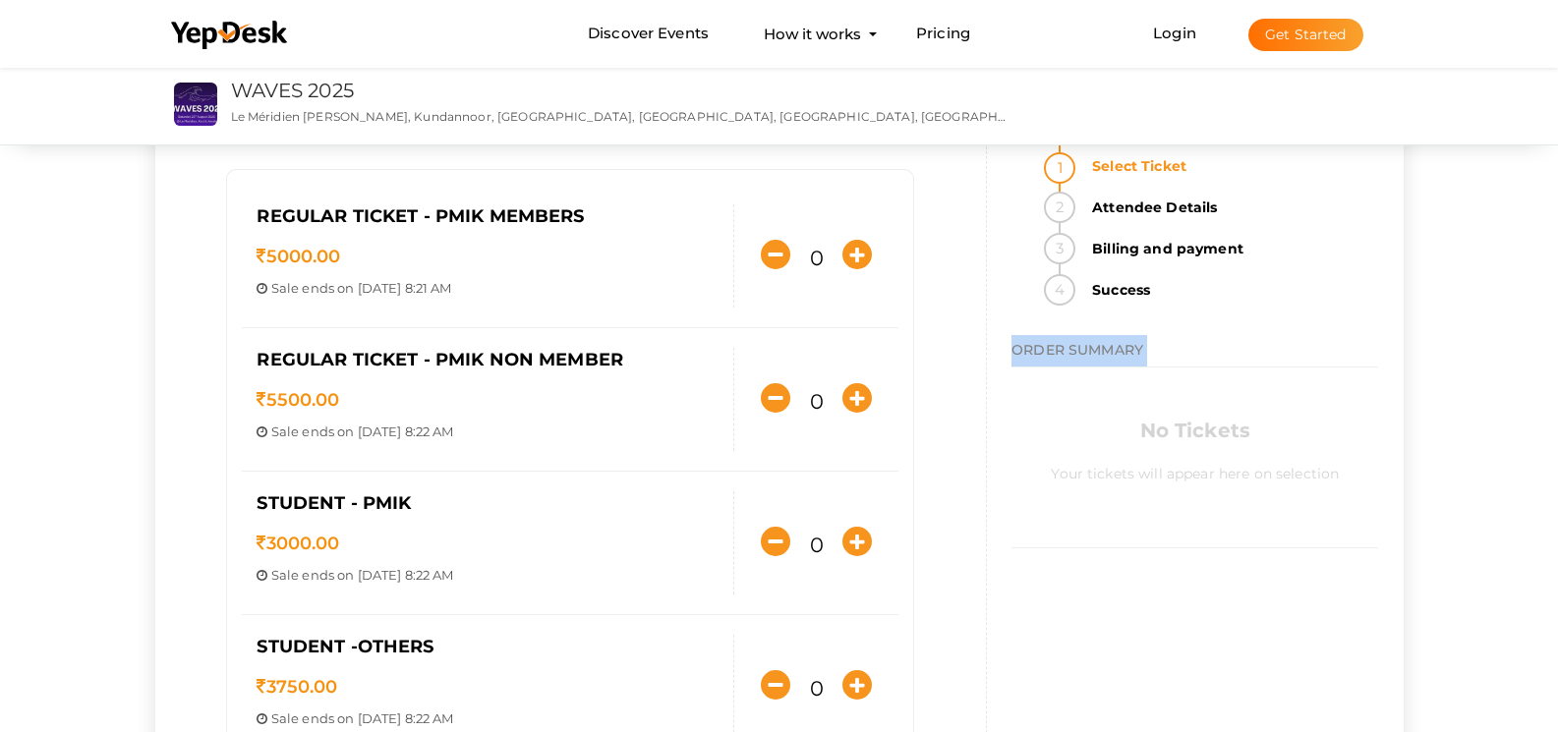
click at [1141, 354] on span "ORDER SUMMARY" at bounding box center [1077, 350] width 132 height 18
click at [1064, 409] on div "No Tickets Your tickets will appear here on selection" at bounding box center [1194, 453] width 367 height 171
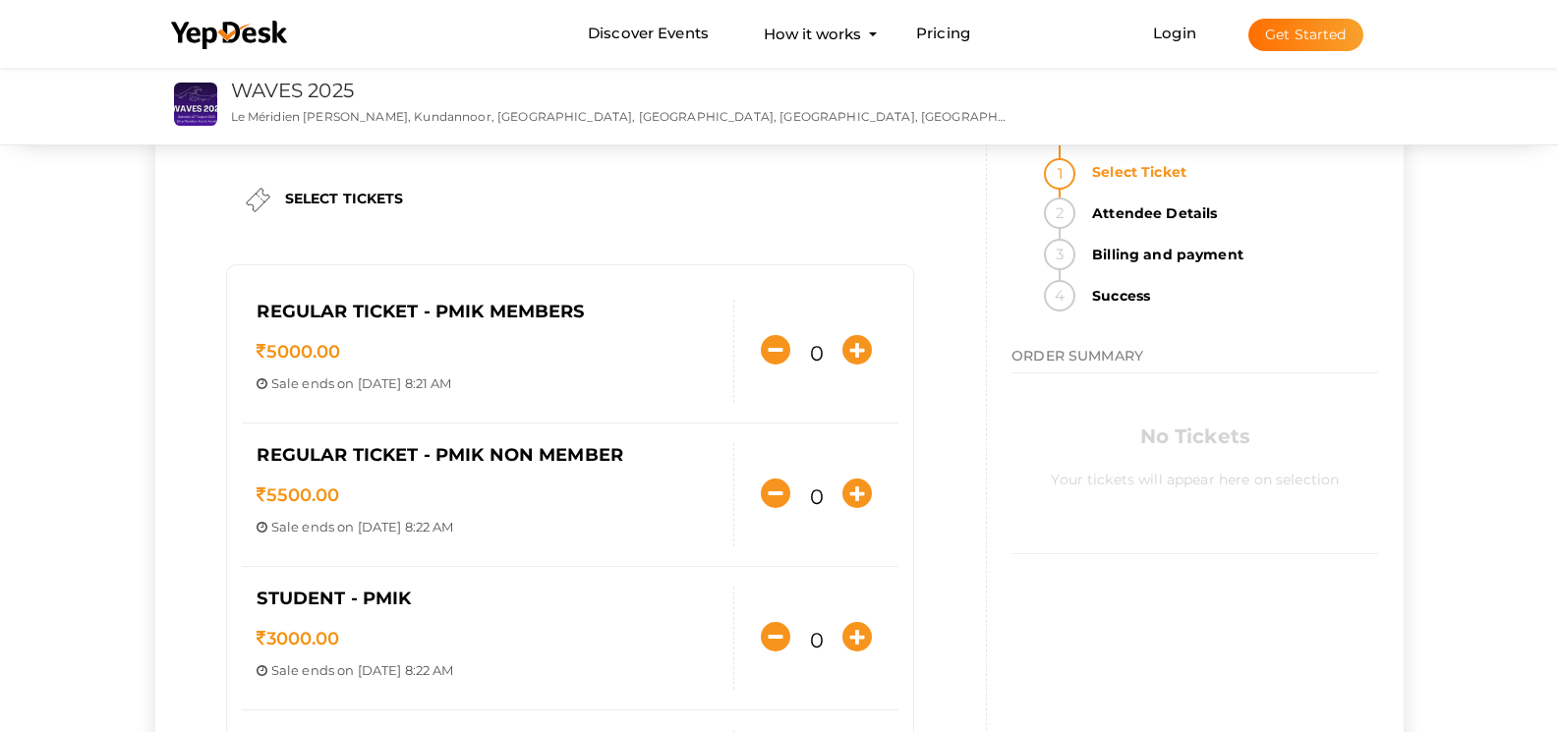
scroll to position [17, 0]
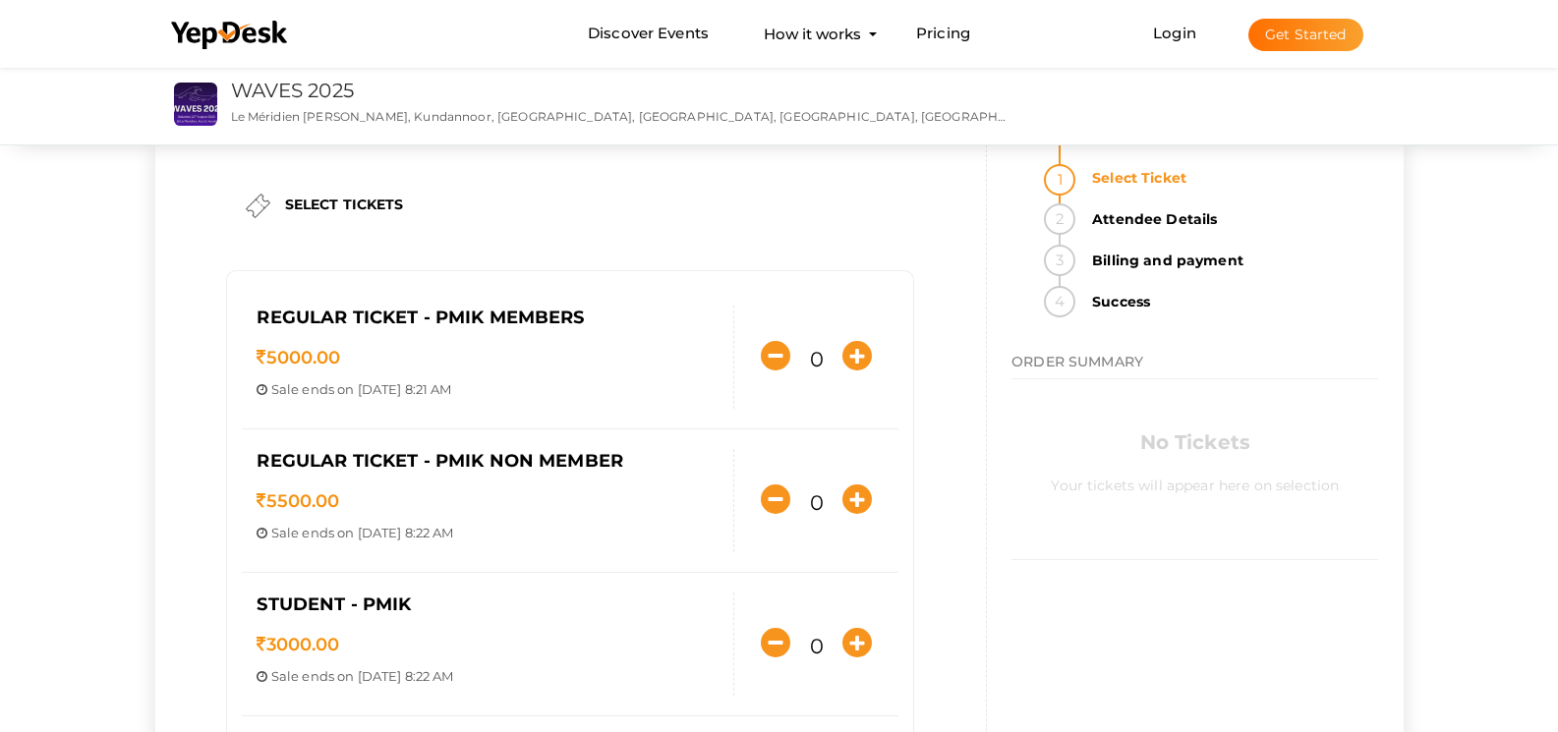
click at [1129, 369] on span "ORDER SUMMARY" at bounding box center [1077, 362] width 132 height 18
click at [1050, 371] on h4 "ORDER SUMMARY" at bounding box center [1194, 362] width 367 height 31
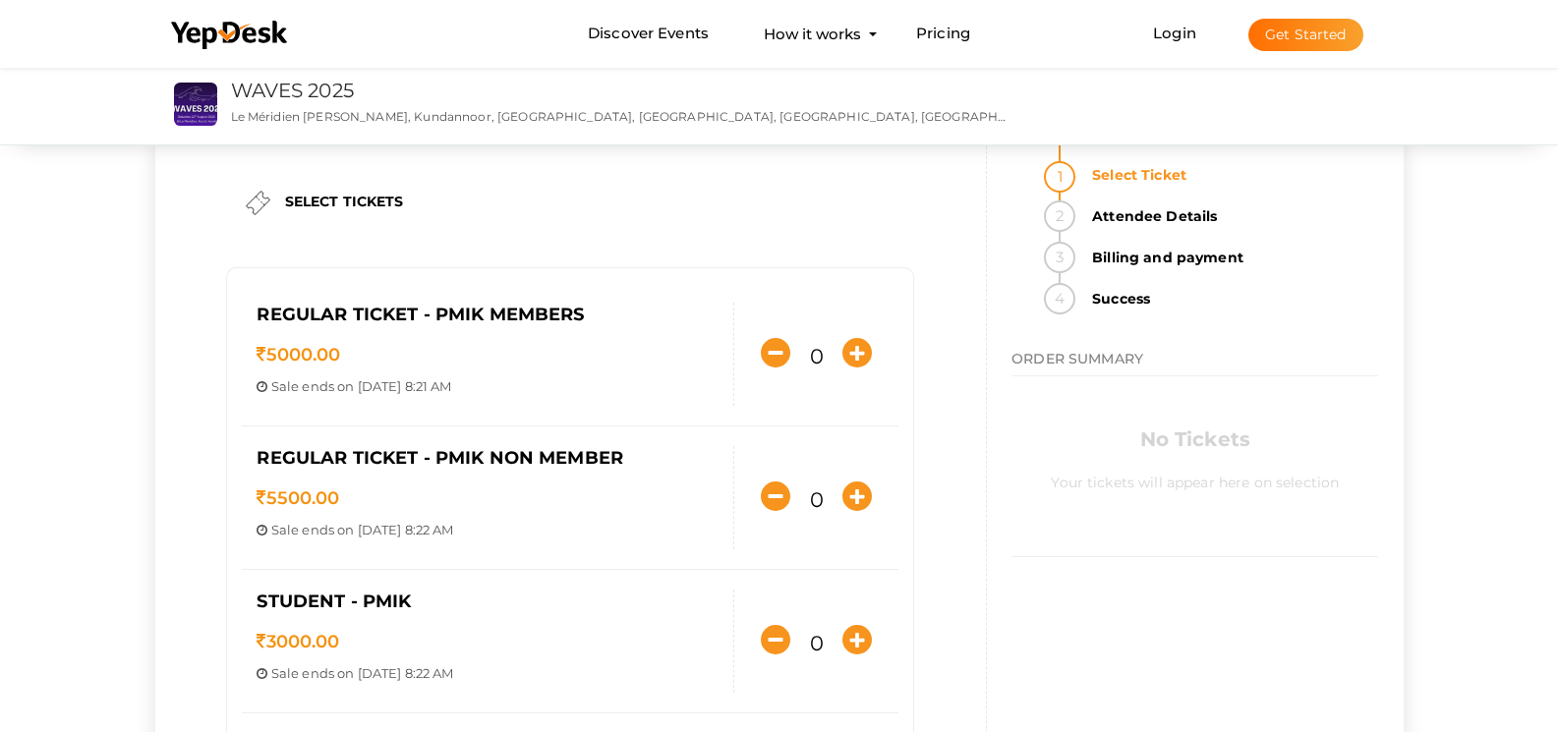
scroll to position [0, 0]
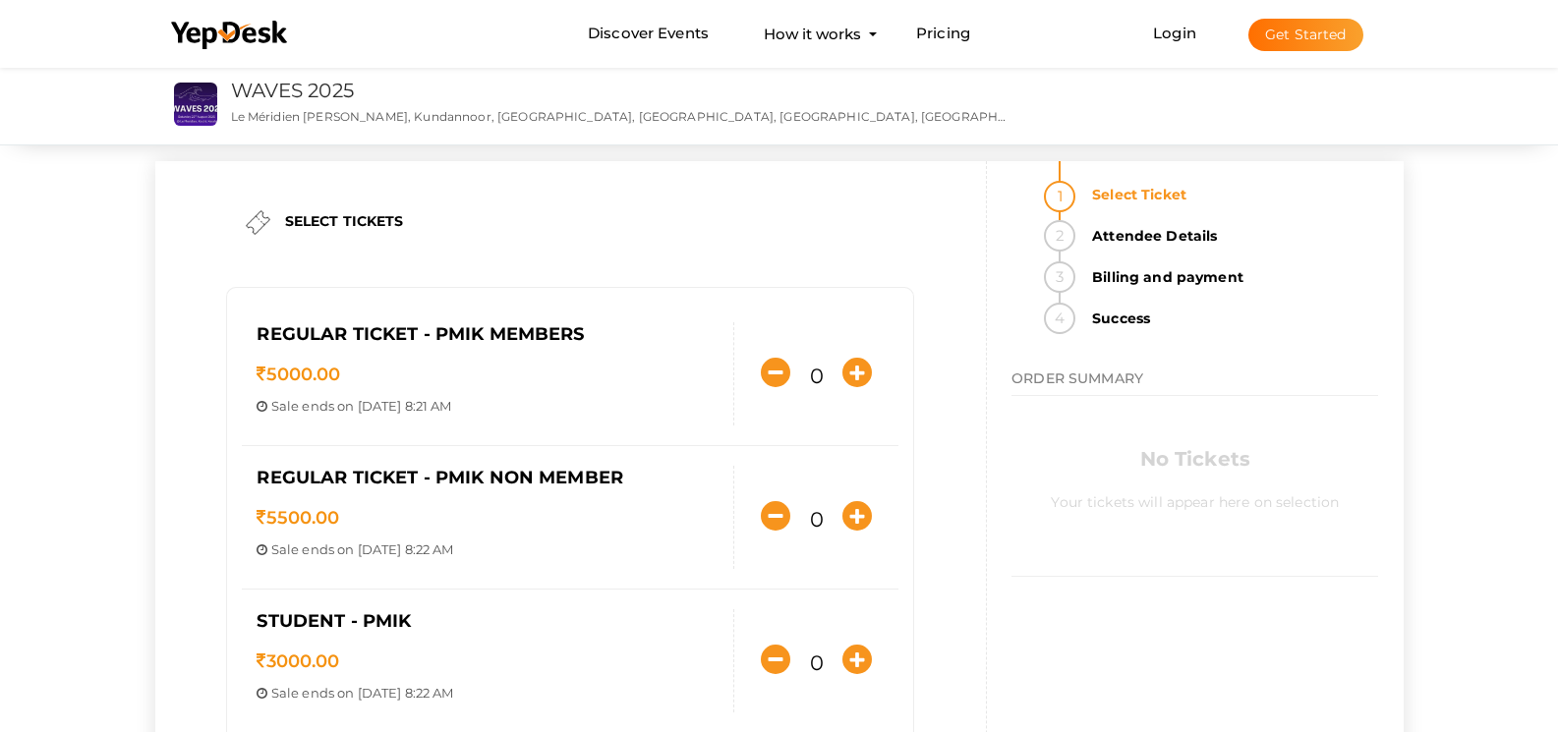
click at [1058, 378] on span "ORDER SUMMARY" at bounding box center [1077, 378] width 132 height 18
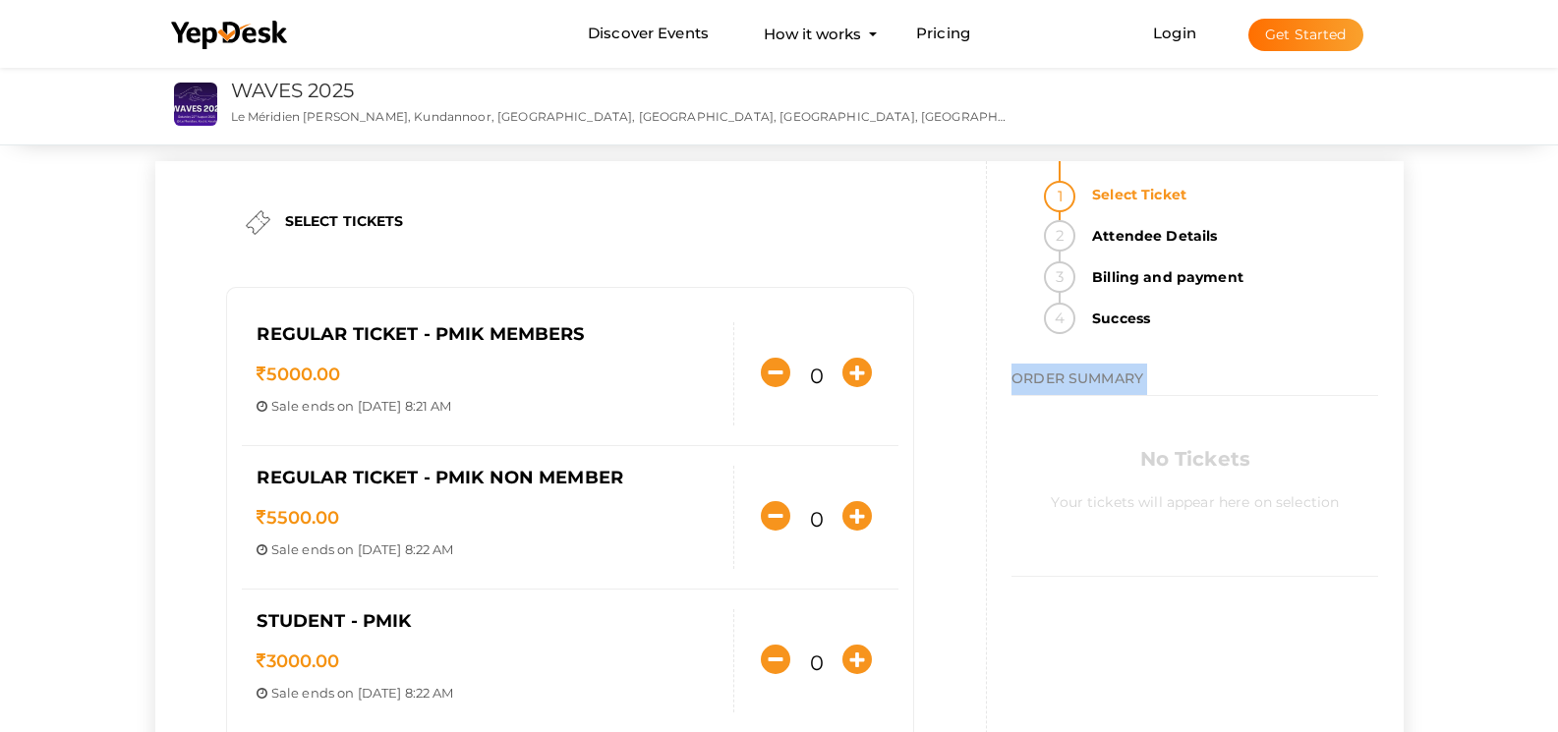
click at [1058, 378] on span "ORDER SUMMARY" at bounding box center [1077, 378] width 132 height 18
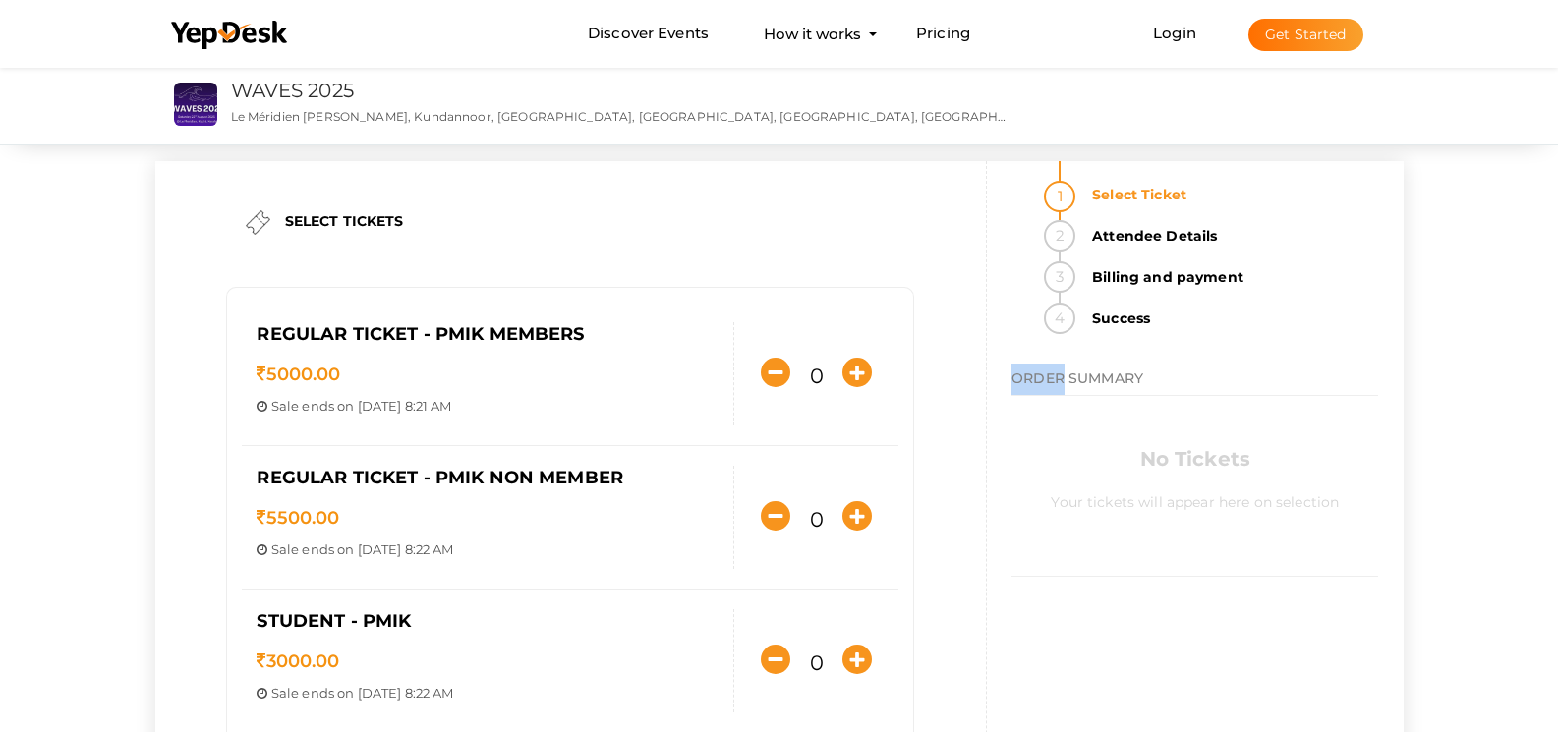
click at [1058, 378] on span "ORDER SUMMARY" at bounding box center [1077, 378] width 132 height 18
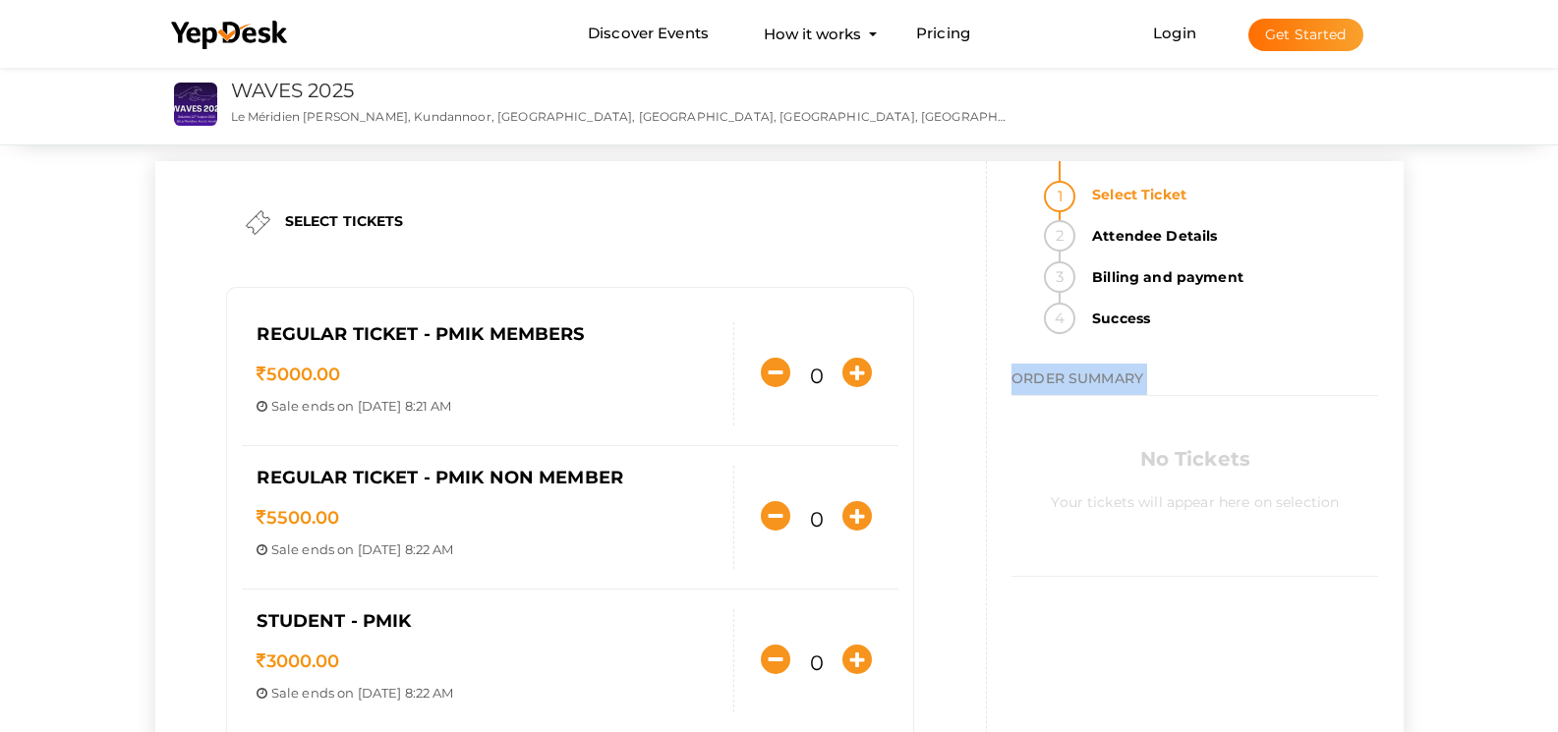
click at [1058, 378] on span "ORDER SUMMARY" at bounding box center [1077, 378] width 132 height 18
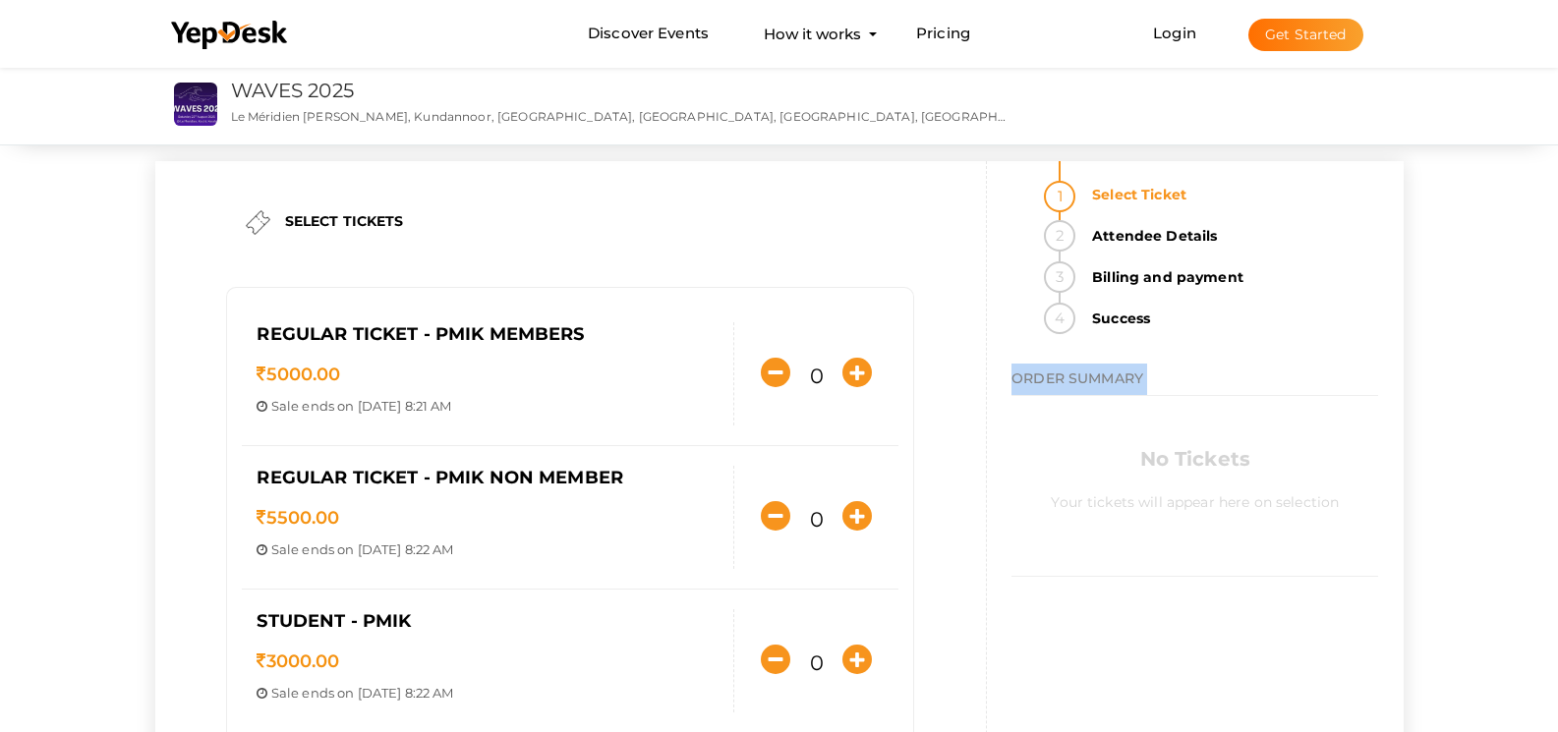
click at [1058, 378] on span "ORDER SUMMARY" at bounding box center [1077, 378] width 132 height 18
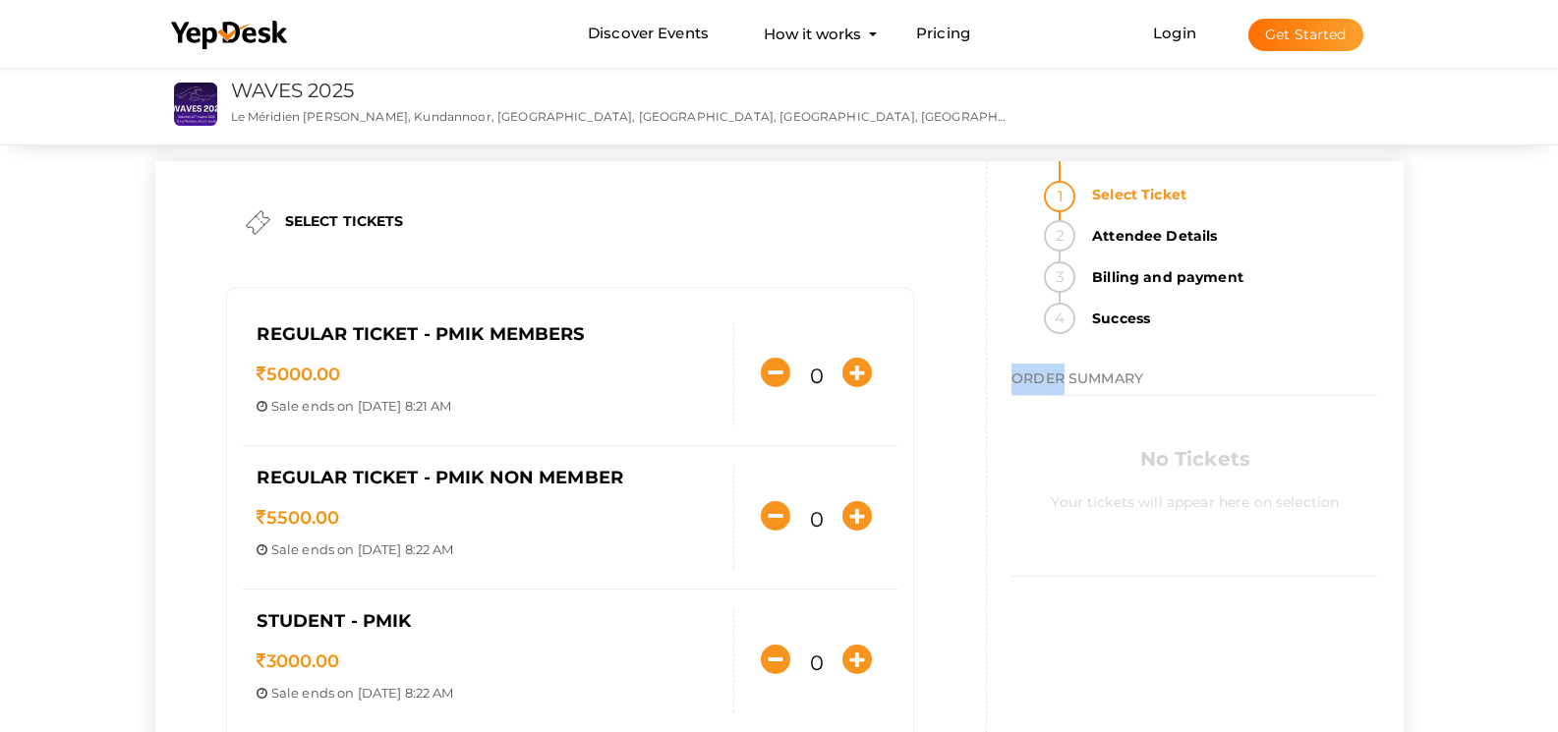
click at [1058, 378] on span "ORDER SUMMARY" at bounding box center [1077, 378] width 132 height 18
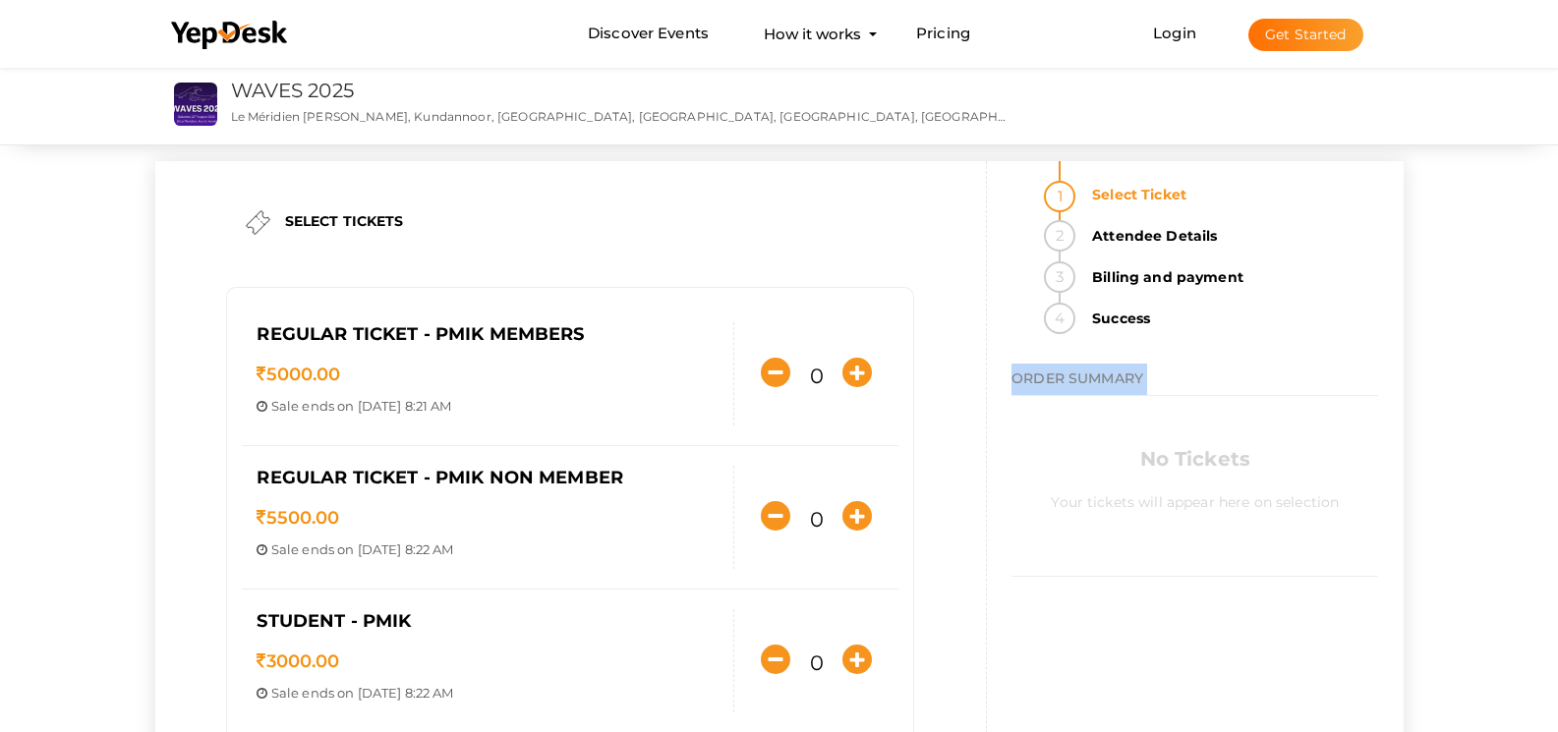
click at [1058, 378] on span "ORDER SUMMARY" at bounding box center [1077, 378] width 132 height 18
click at [864, 513] on icon "button" at bounding box center [856, 515] width 29 height 29
type input "1"
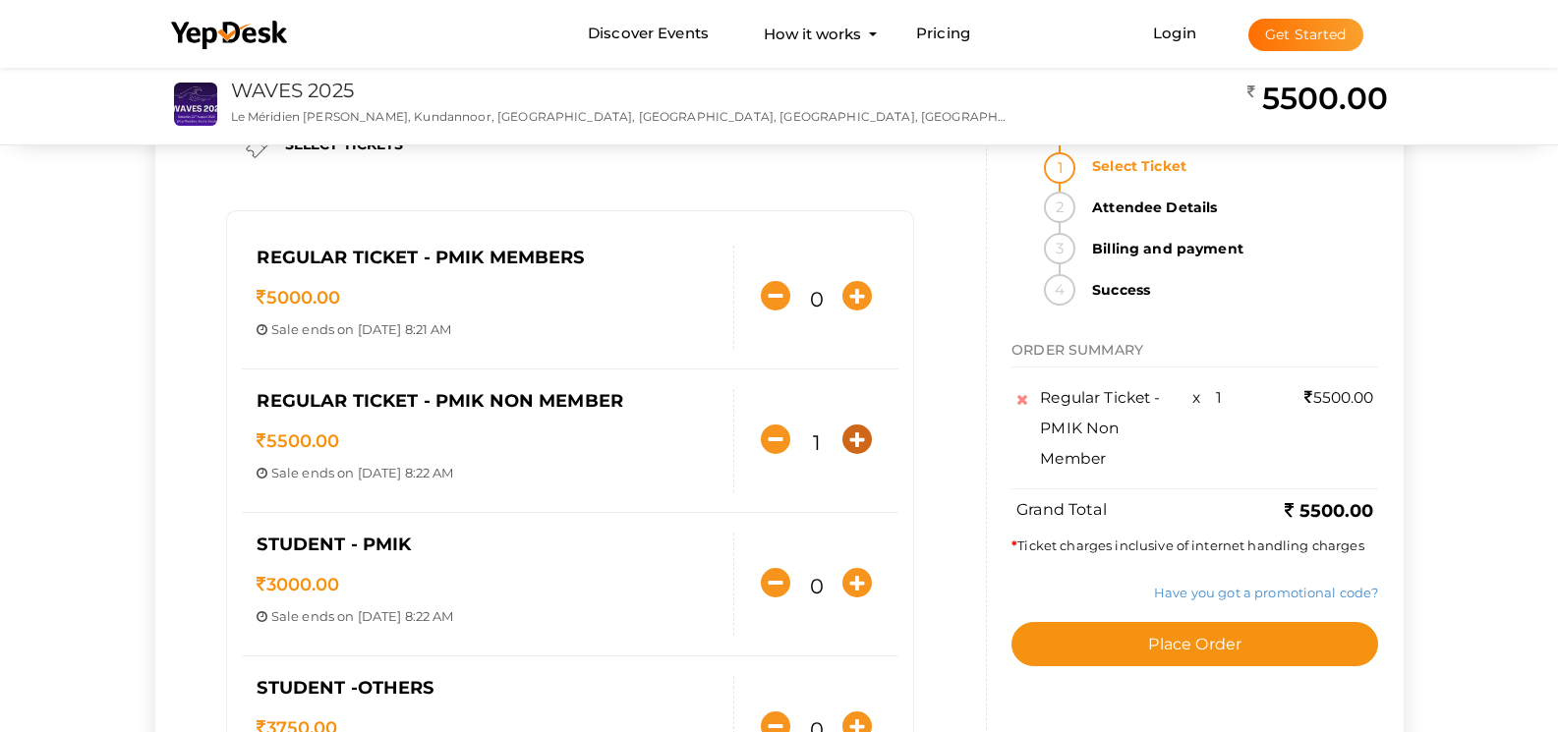
scroll to position [118, 0]
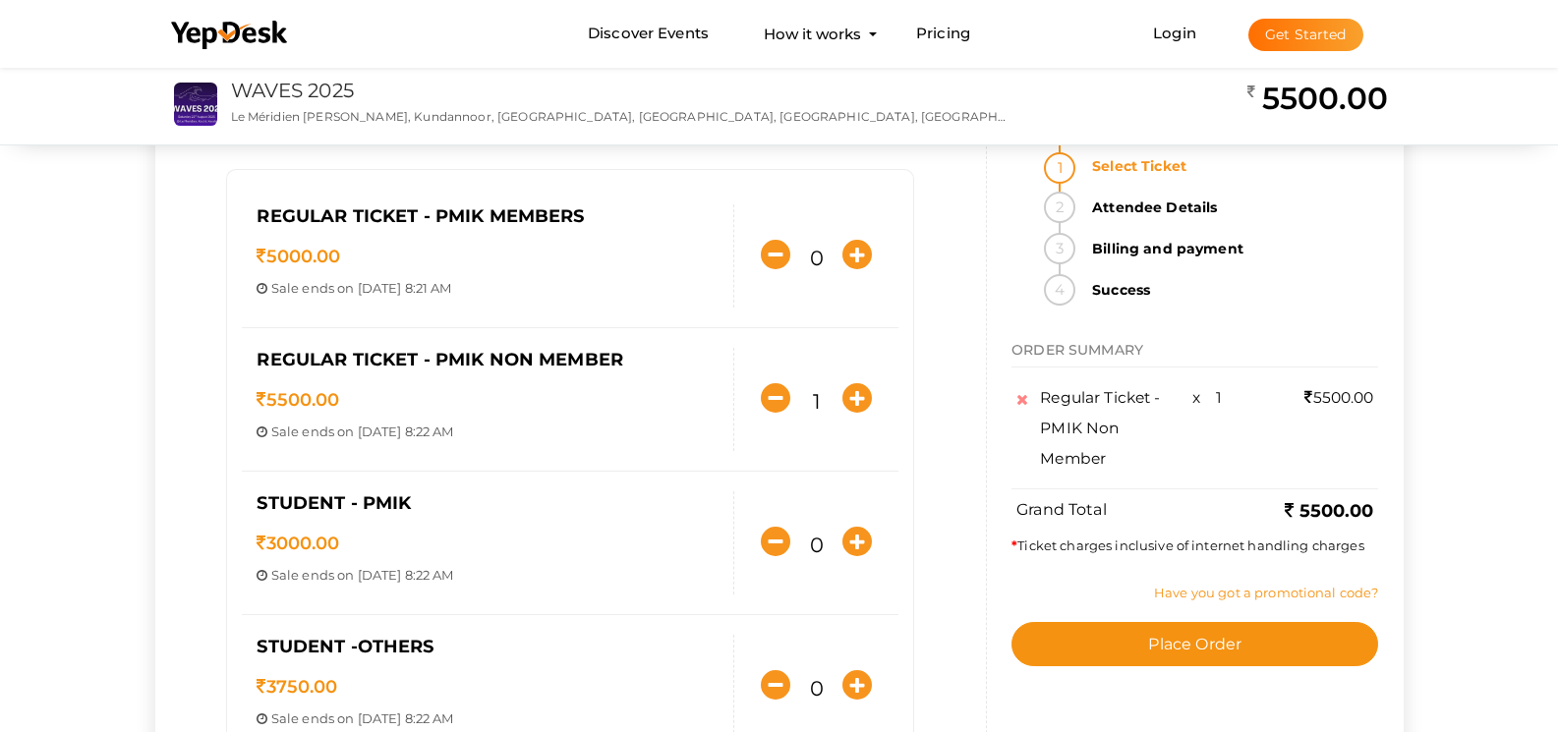
click at [1236, 585] on link "Have you got a promotional code?" at bounding box center [1266, 593] width 224 height 16
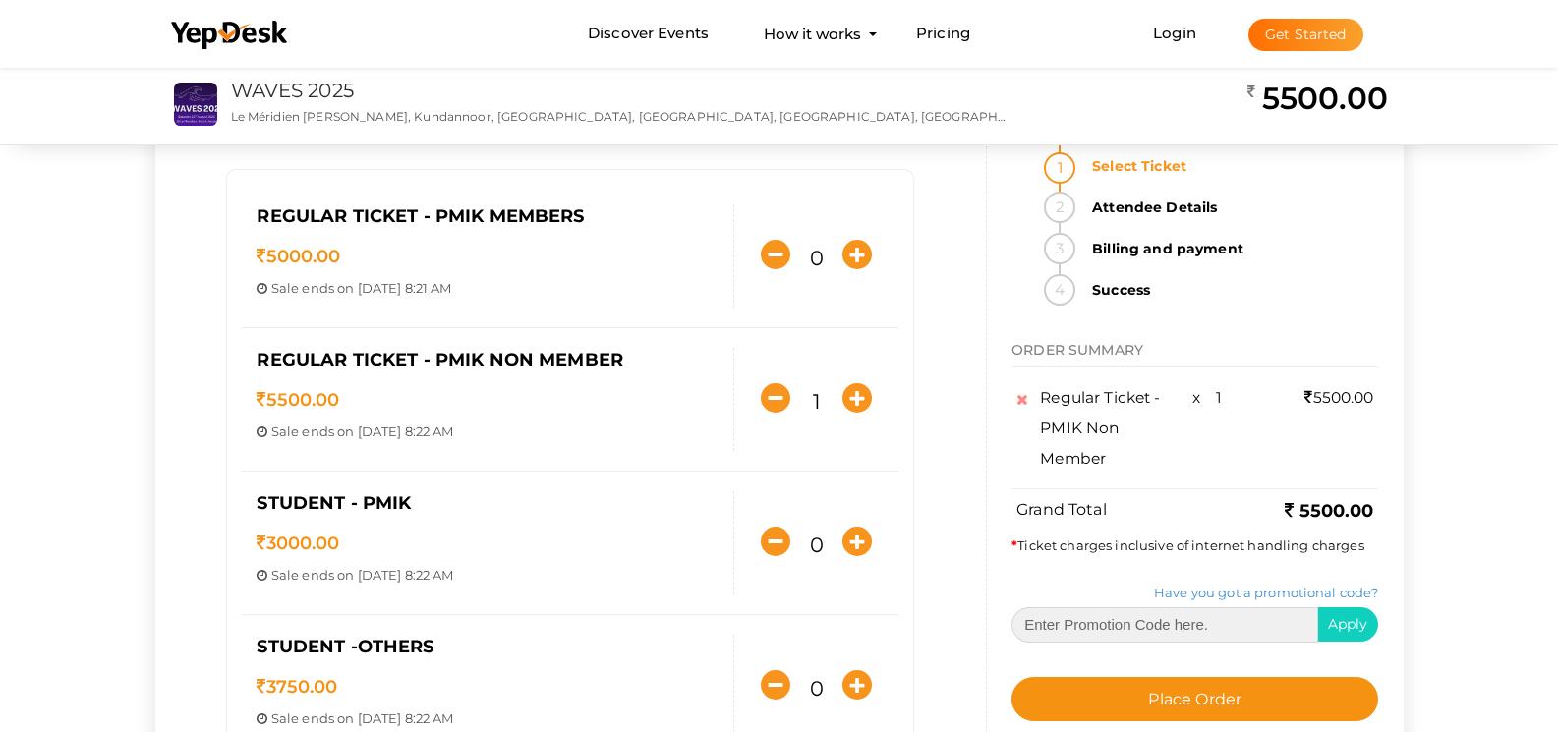
click at [1204, 607] on input "text" at bounding box center [1164, 624] width 307 height 35
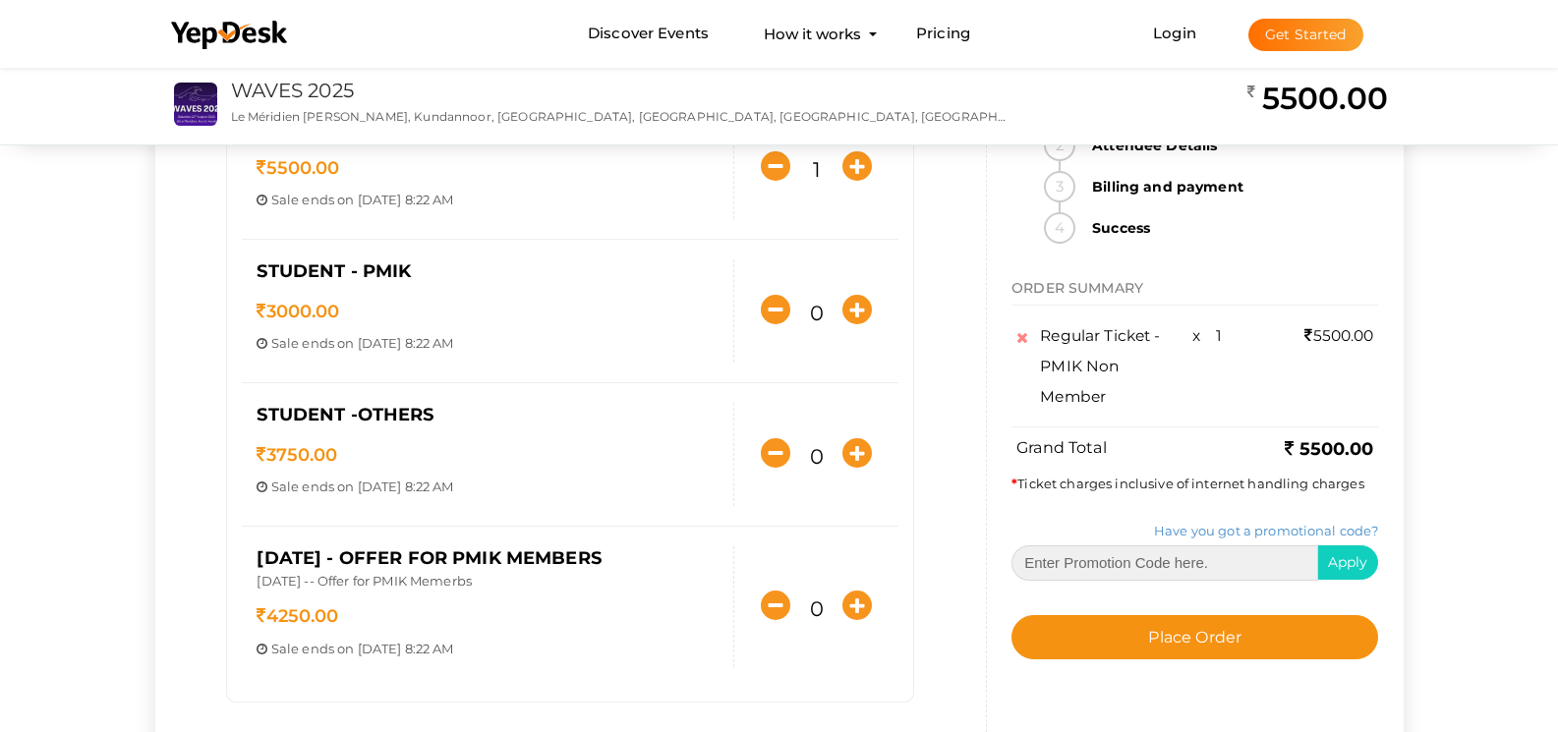
scroll to position [354, 0]
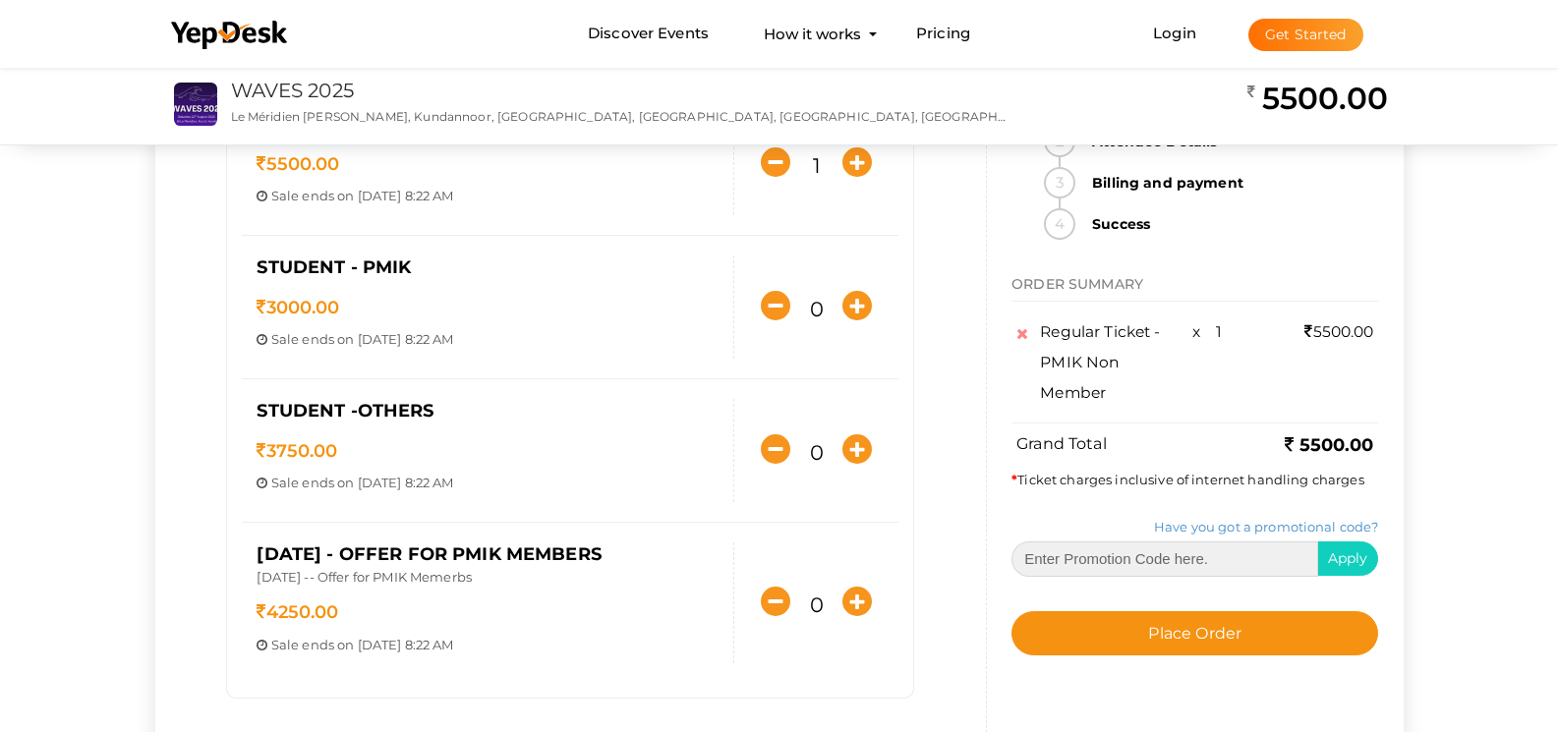
click at [1167, 560] on input "text" at bounding box center [1164, 557] width 307 height 35
click at [1115, 561] on input "text" at bounding box center [1164, 557] width 307 height 35
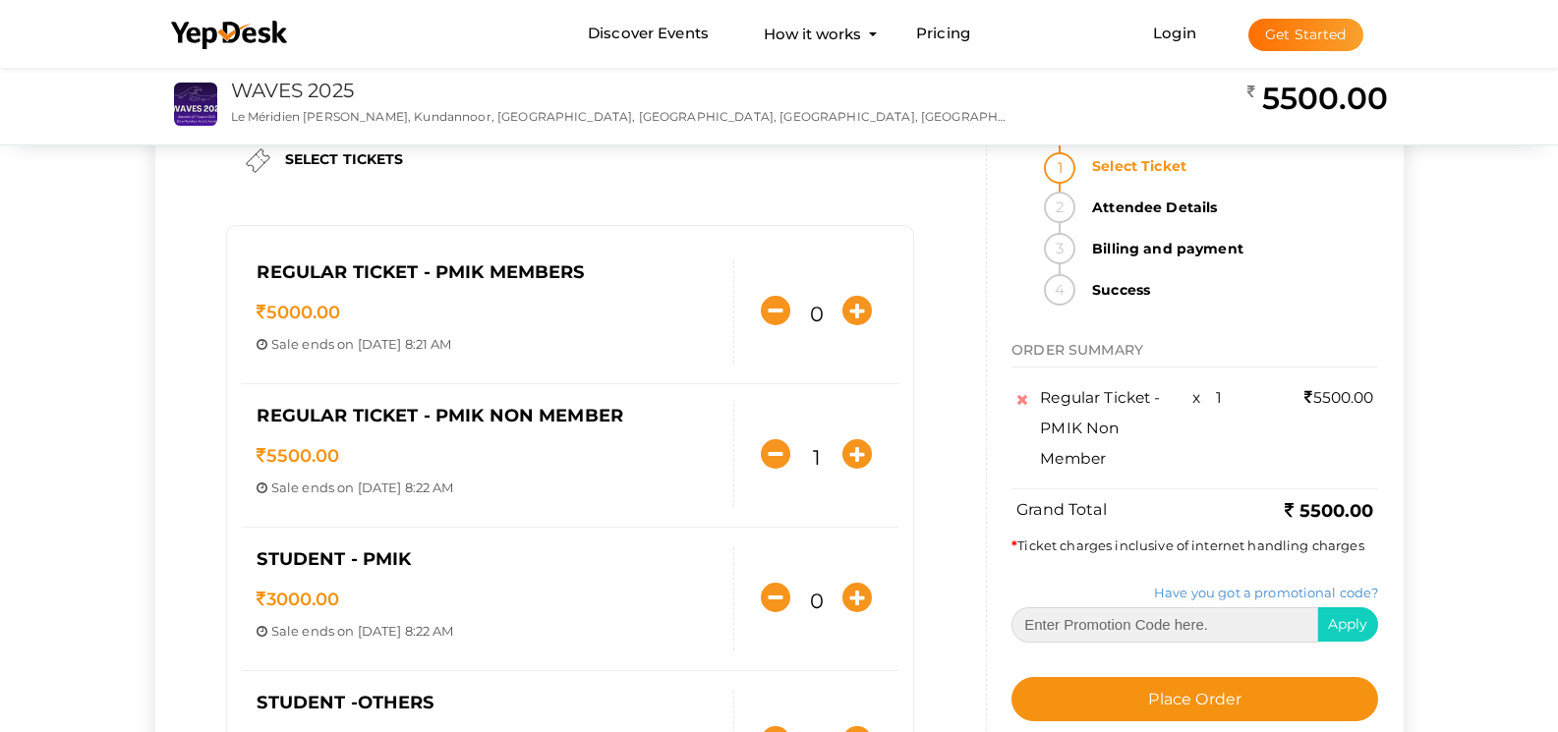
scroll to position [0, 0]
